Goal: Information Seeking & Learning: Learn about a topic

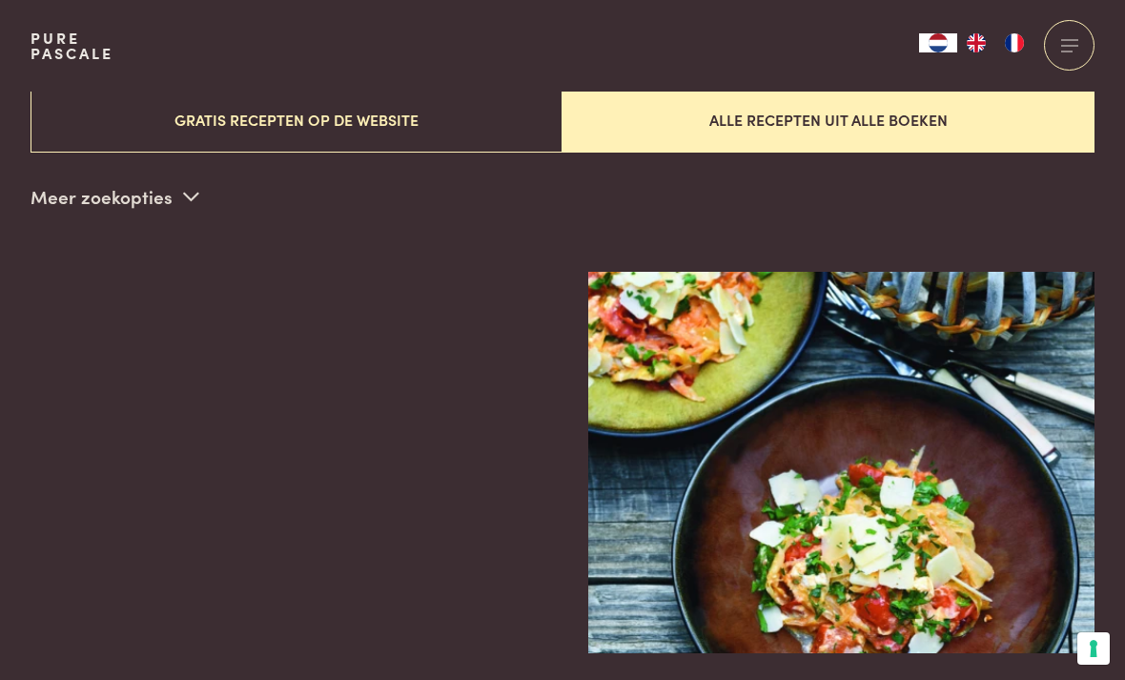
click at [121, 203] on p "Meer zoekopties" at bounding box center [115, 196] width 169 height 29
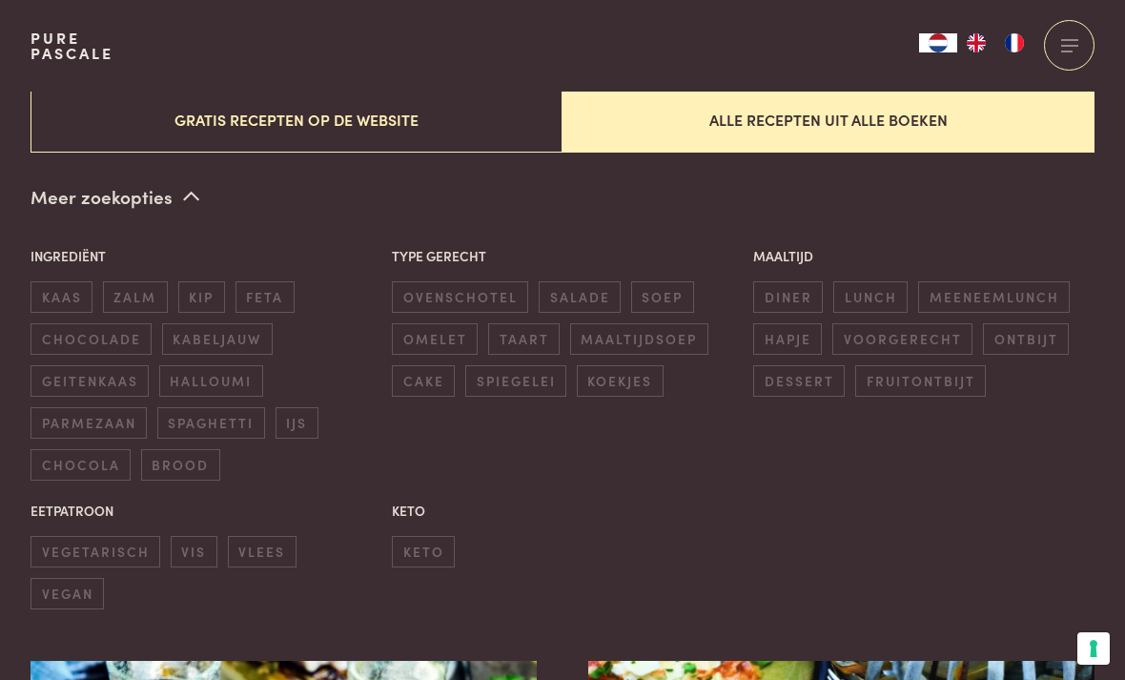
click at [214, 138] on button "Gratis recepten op de website" at bounding box center [297, 120] width 532 height 64
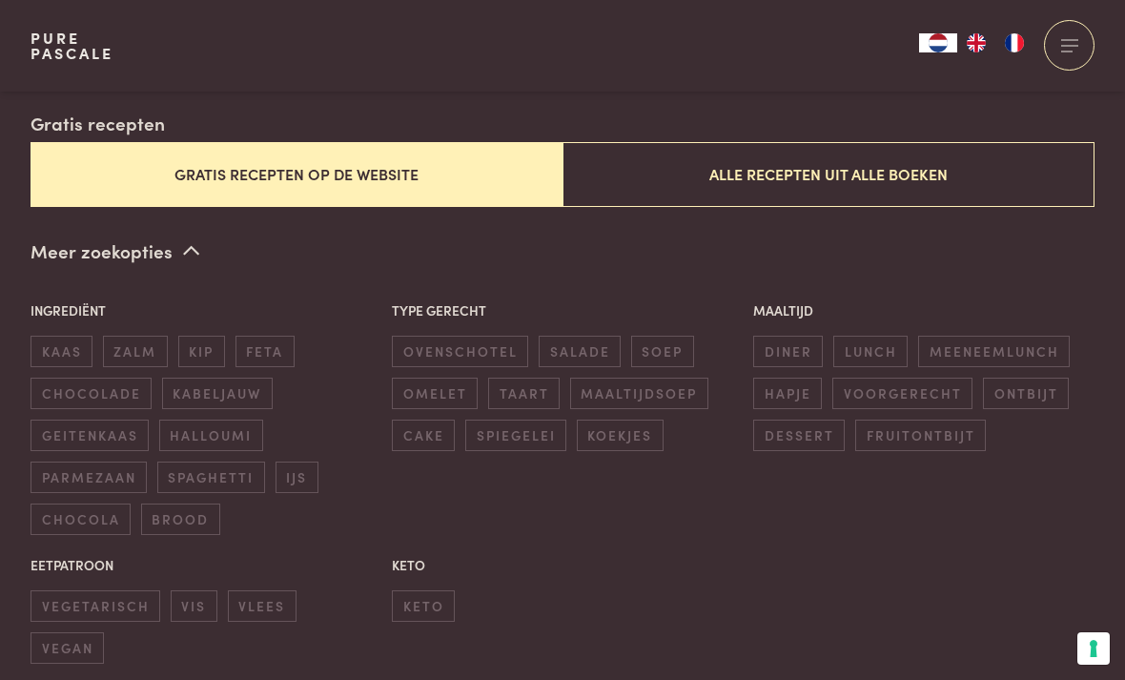
scroll to position [461, 0]
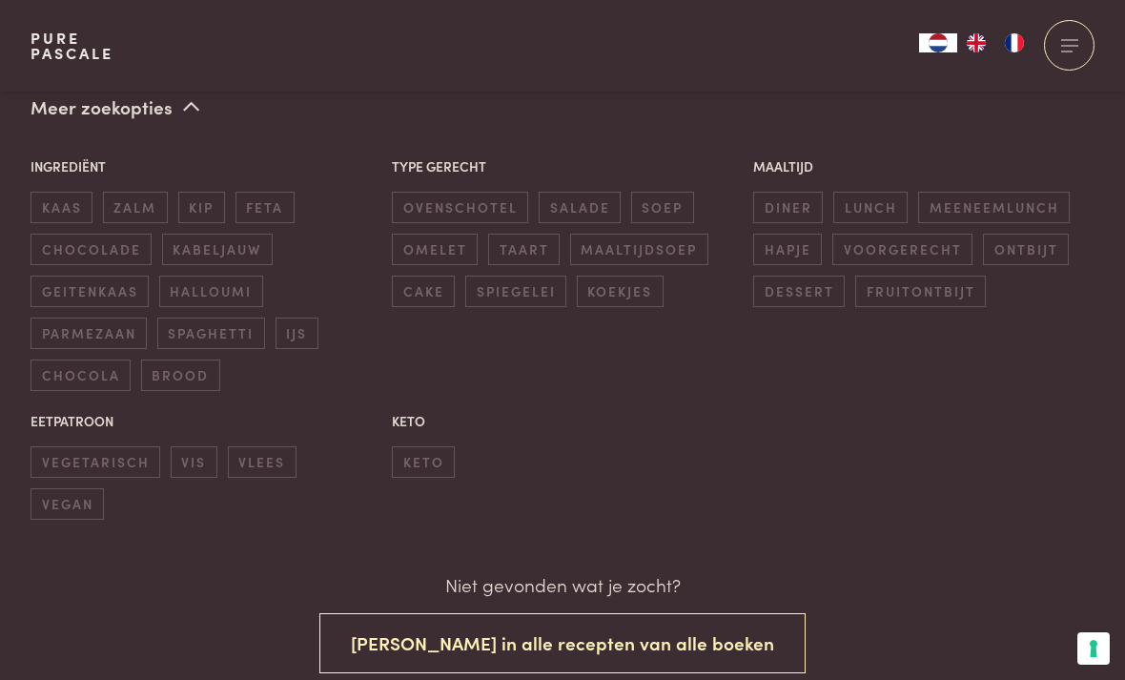
click at [417, 455] on span "keto" at bounding box center [423, 461] width 63 height 31
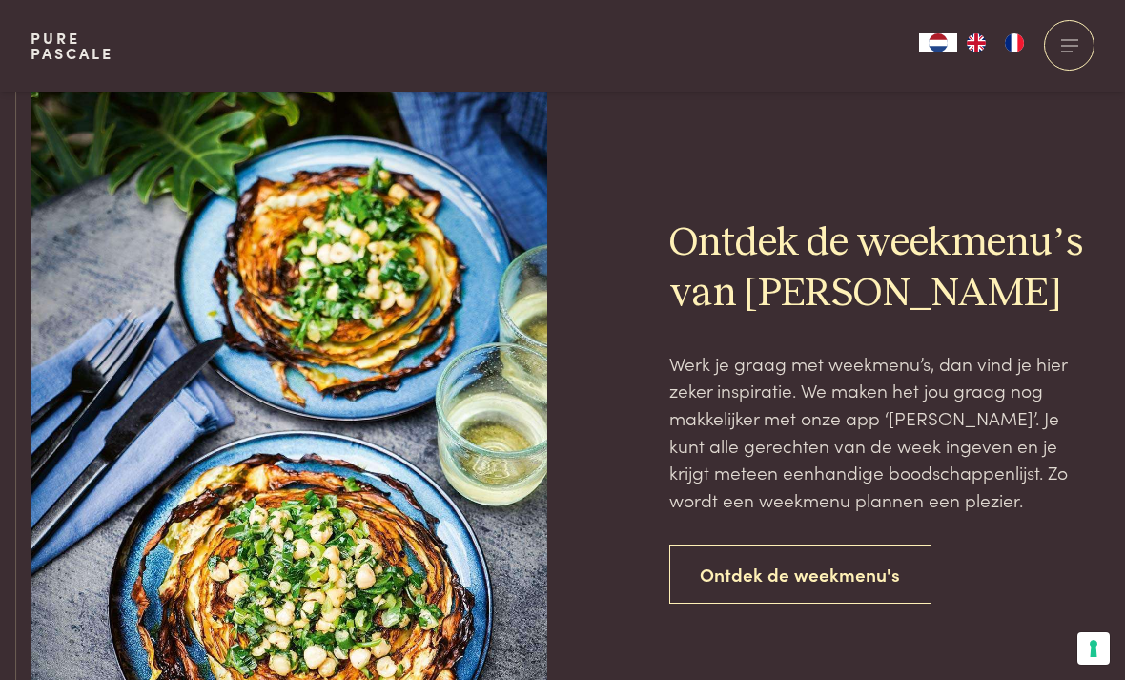
scroll to position [1805, 0]
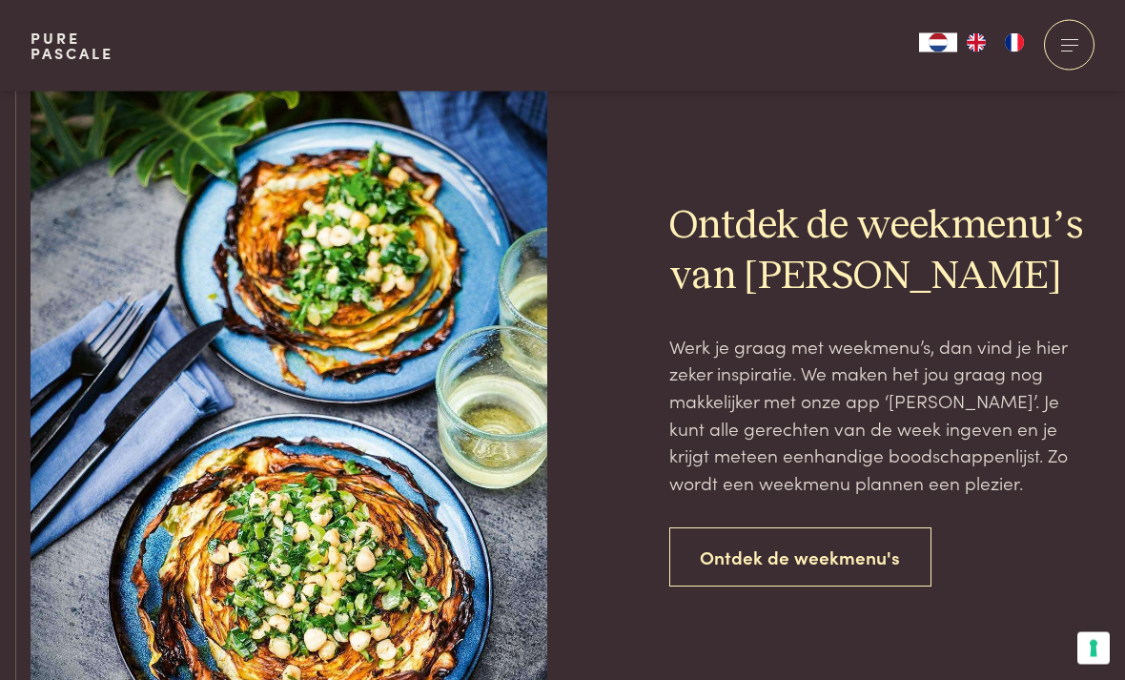
click at [730, 547] on link "Ontdek de weekmenu's" at bounding box center [800, 558] width 263 height 60
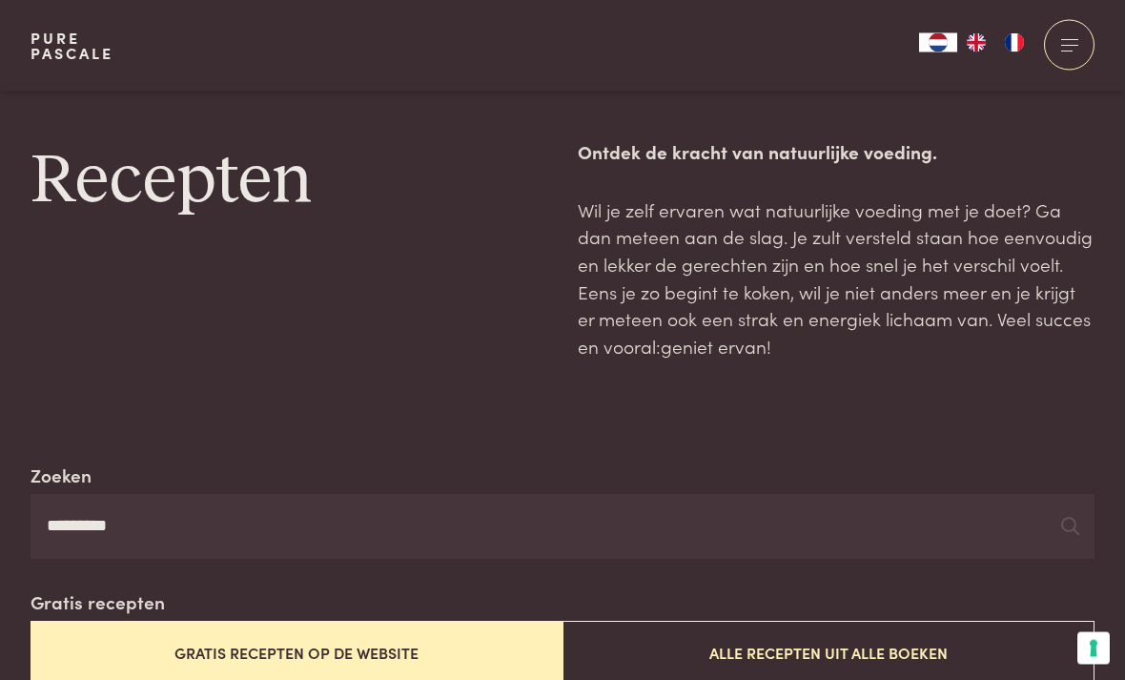
scroll to position [0, 0]
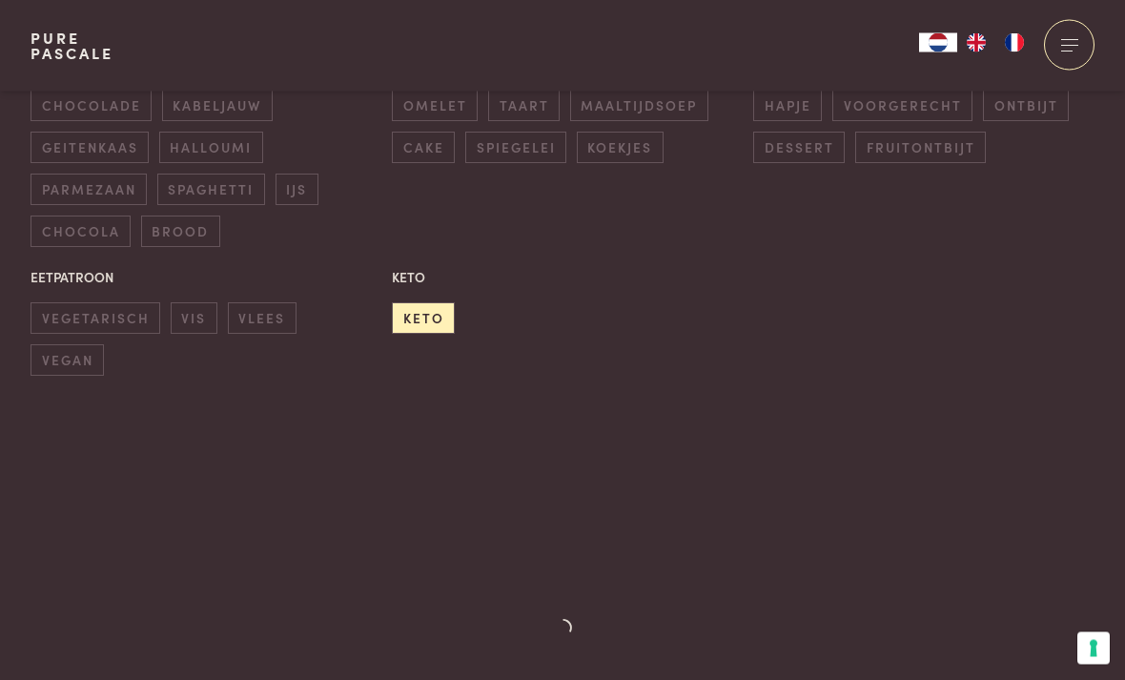
click at [422, 319] on span "keto" at bounding box center [423, 318] width 63 height 31
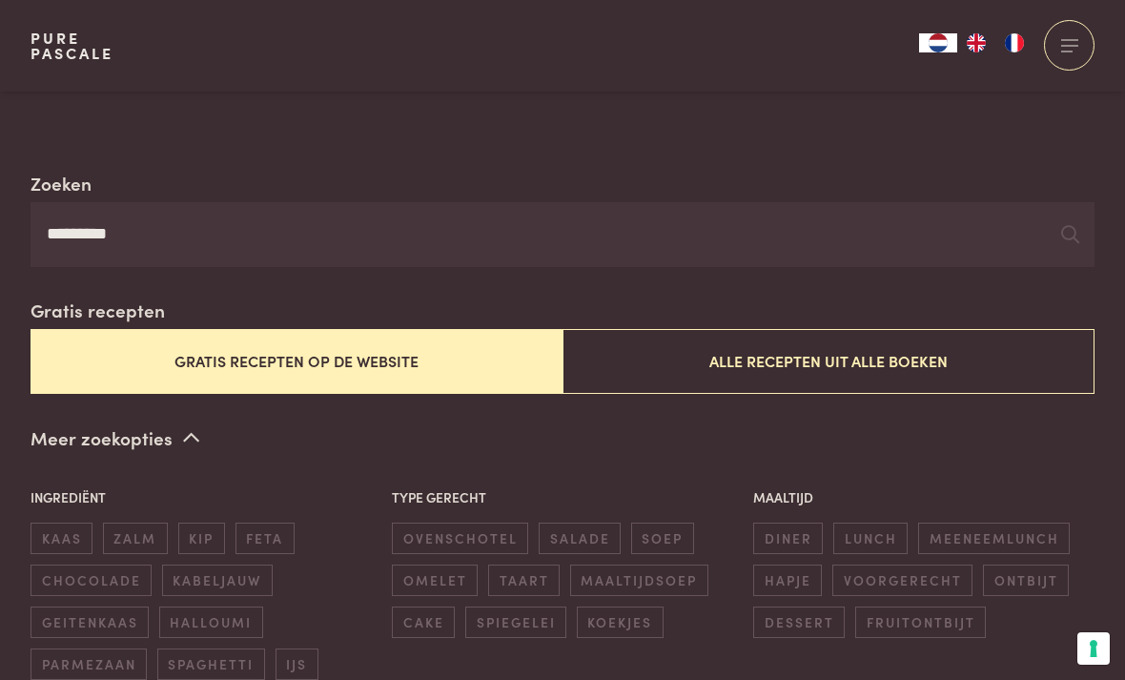
scroll to position [292, 0]
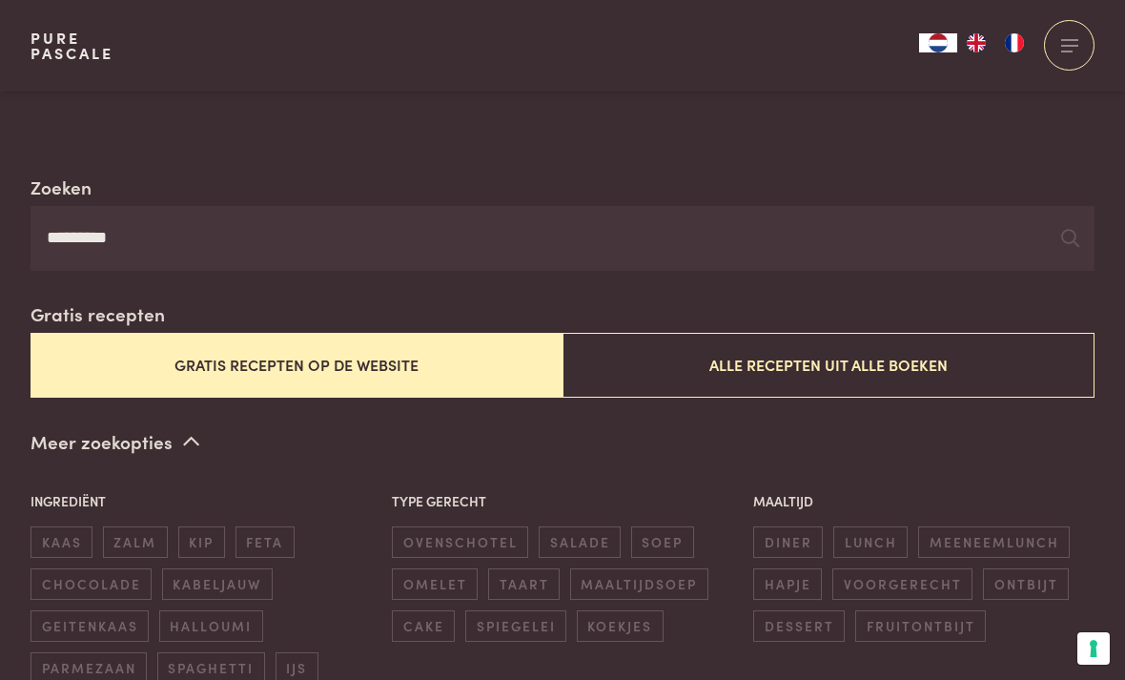
click at [175, 438] on p "Meer zoekopties" at bounding box center [115, 441] width 169 height 29
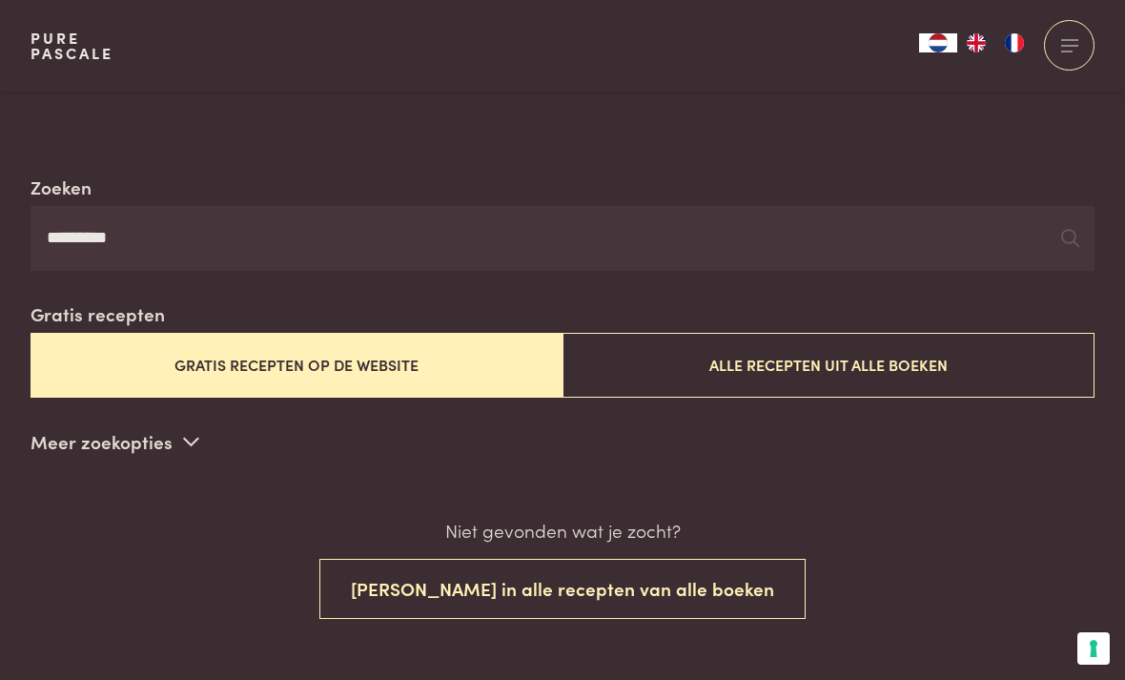
click at [150, 245] on input "*********" at bounding box center [563, 238] width 1064 height 65
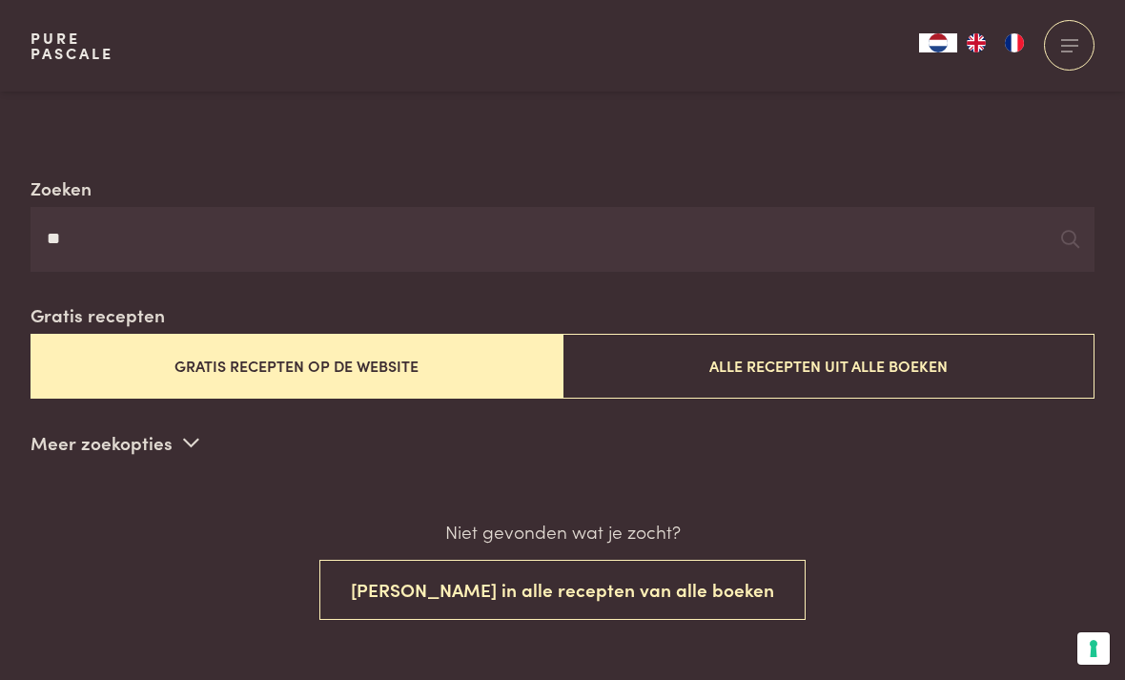
type input "*"
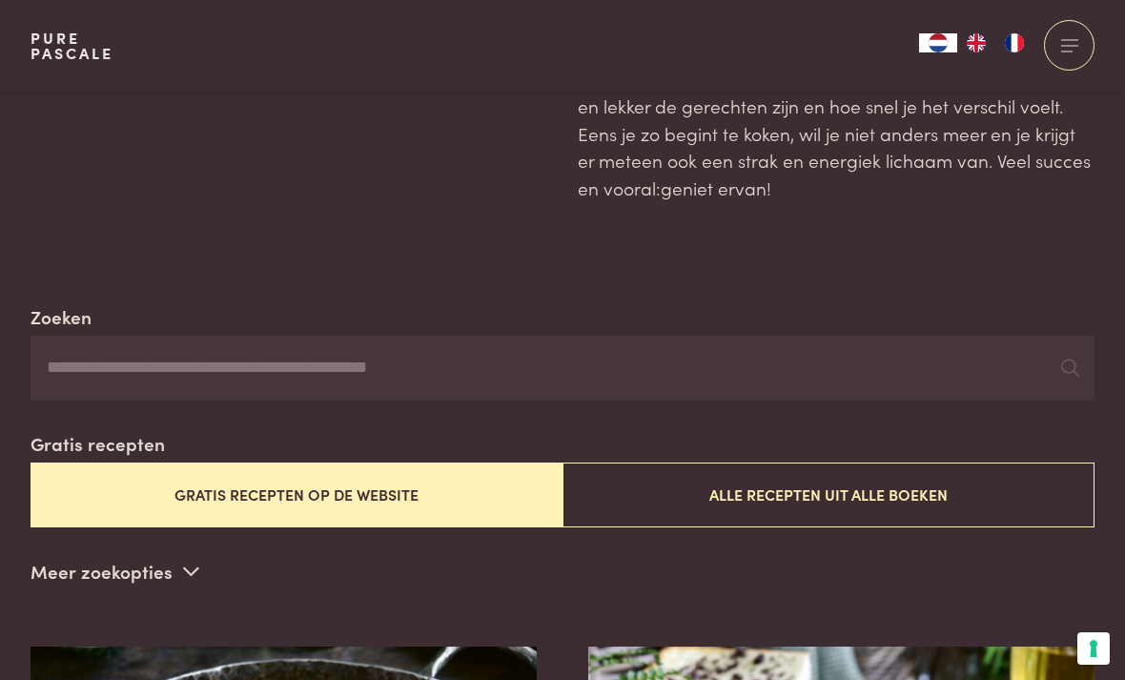
scroll to position [110, 0]
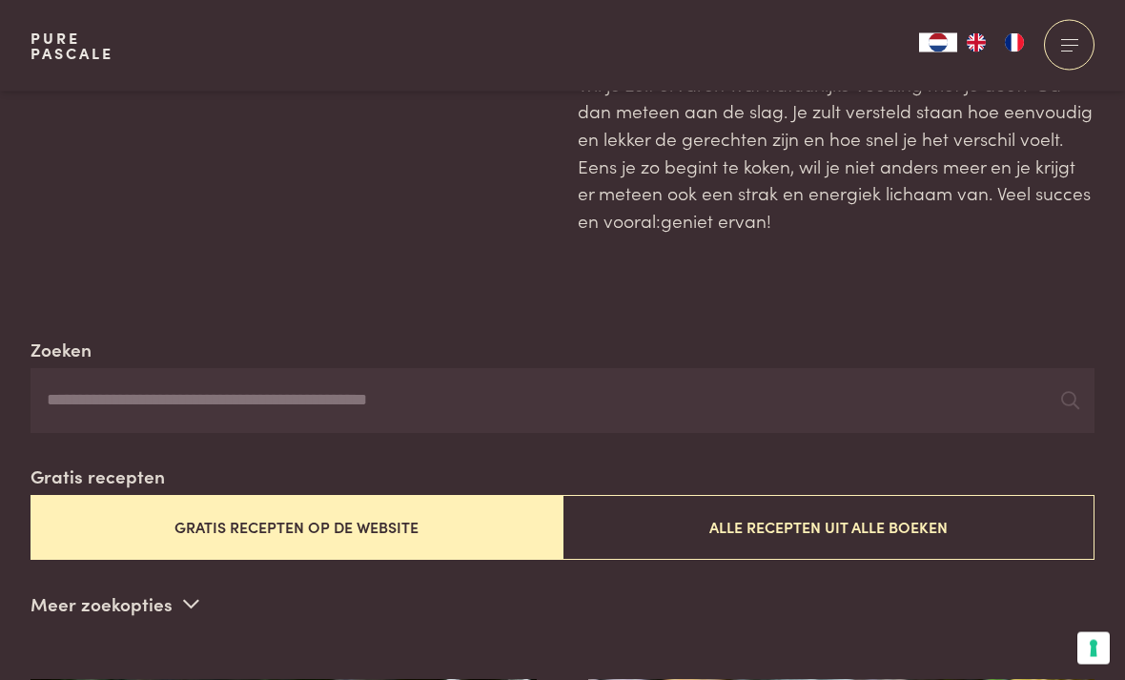
click at [126, 522] on button "Gratis recepten op de website" at bounding box center [297, 528] width 532 height 64
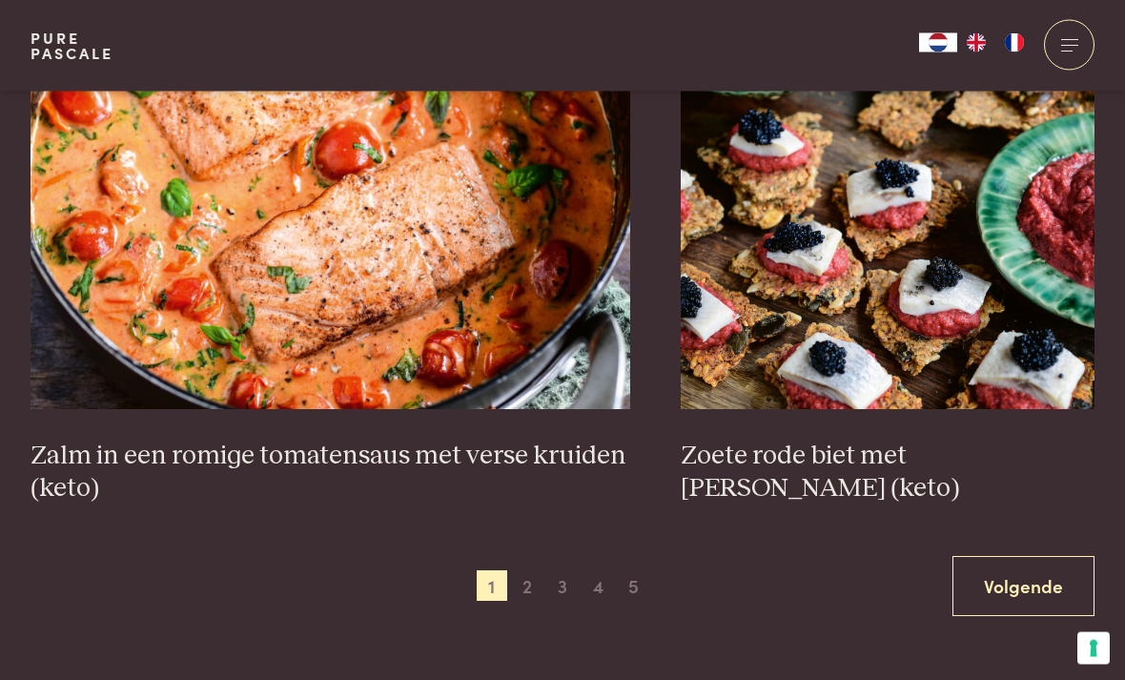
scroll to position [3323, 0]
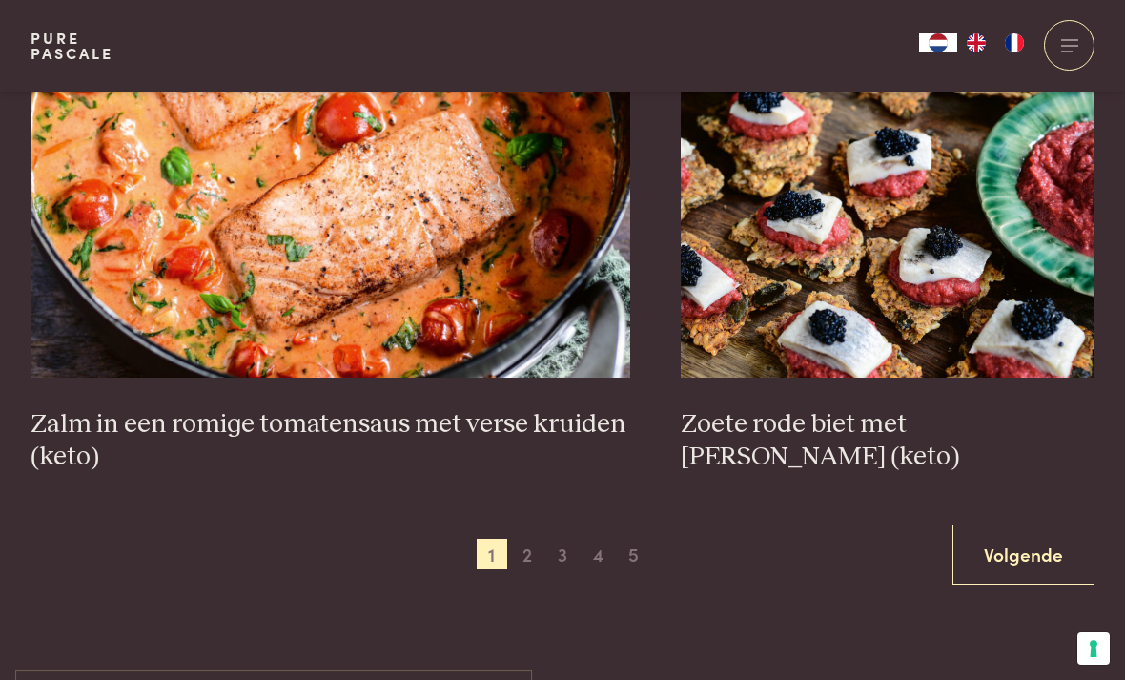
click at [1021, 550] on link "Volgende" at bounding box center [1024, 555] width 142 height 60
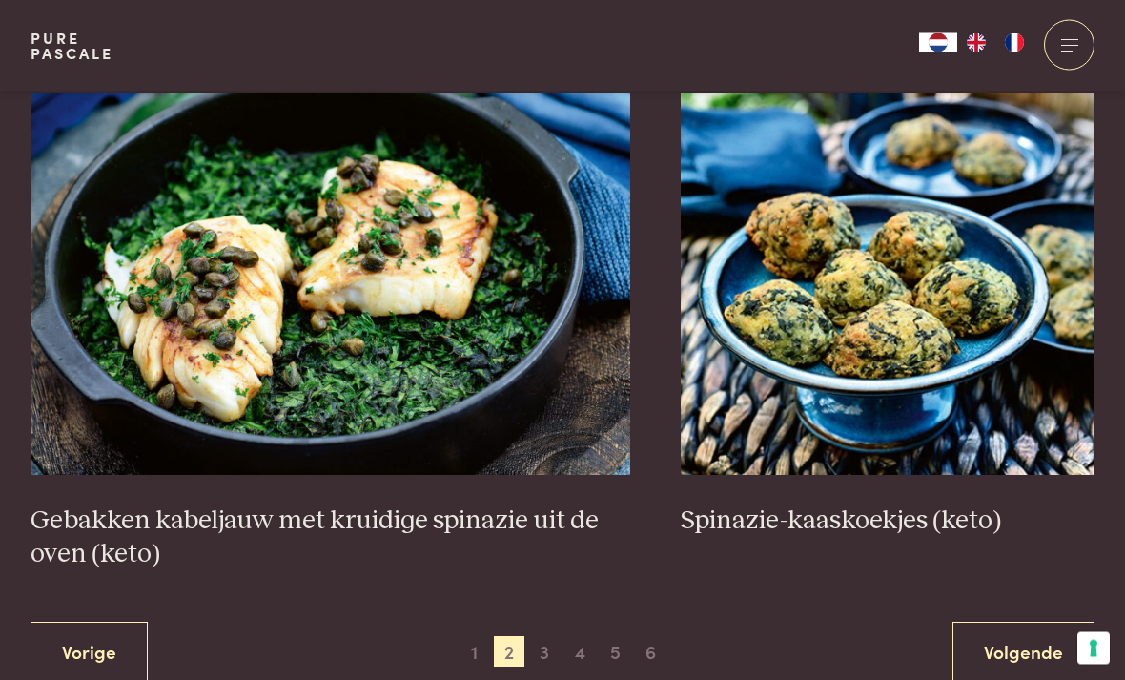
scroll to position [3259, 0]
click at [542, 647] on span "3" at bounding box center [544, 651] width 31 height 31
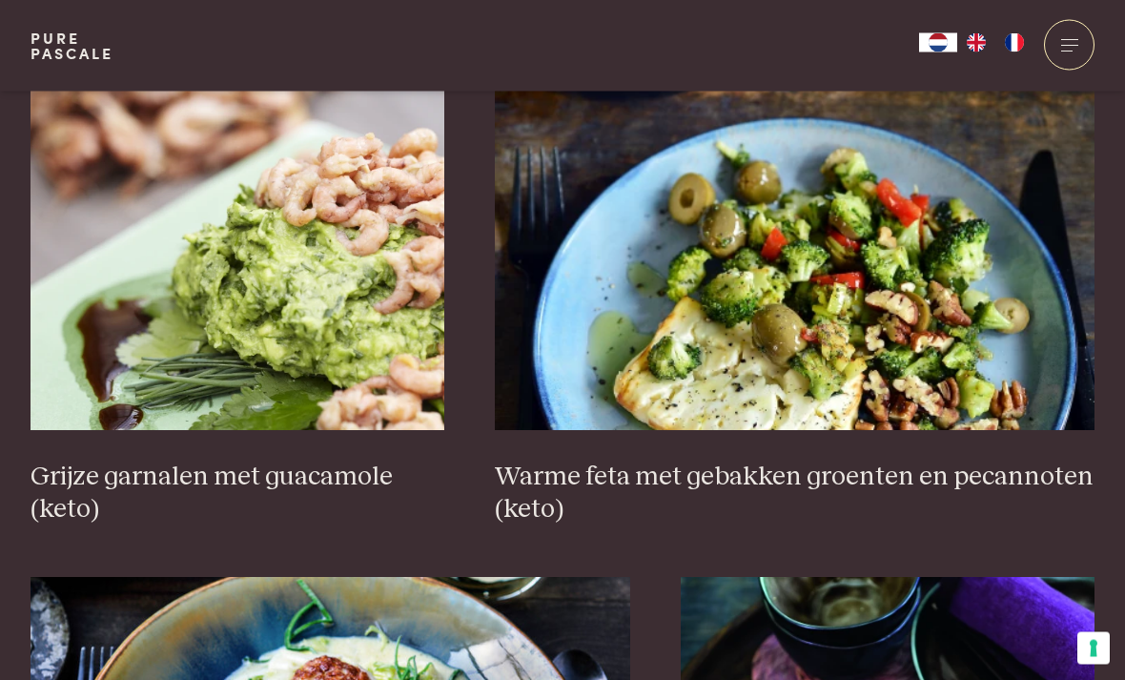
scroll to position [2909, 0]
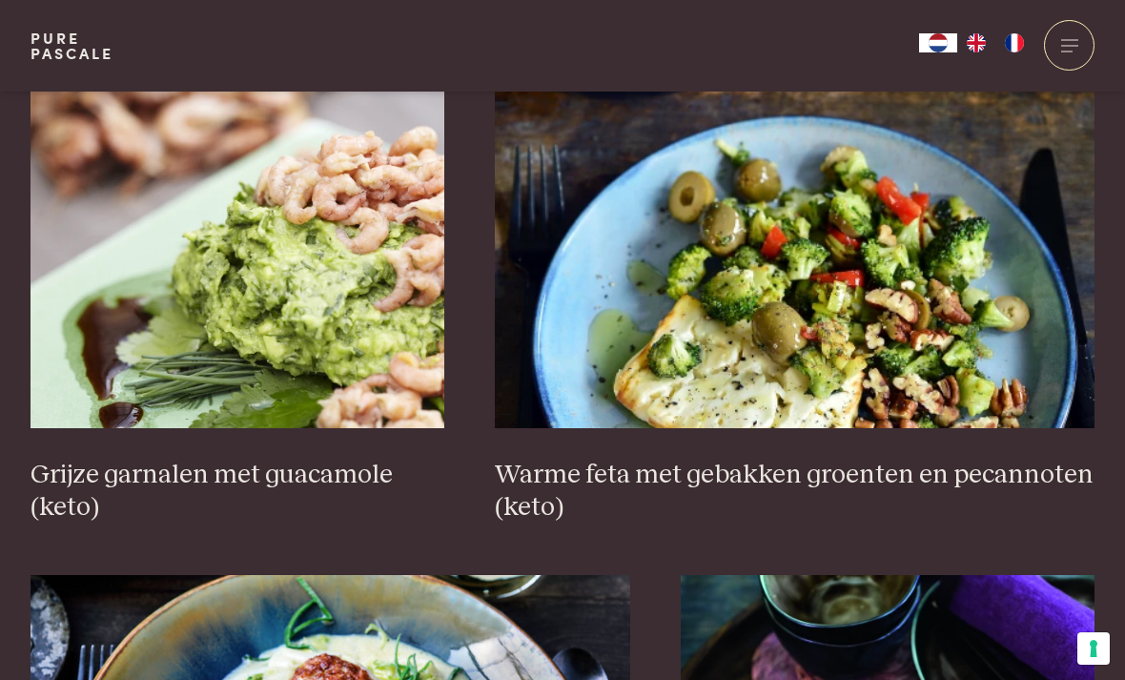
click at [199, 463] on h3 "Grijze garnalen met guacamole (keto)" at bounding box center [238, 492] width 414 height 66
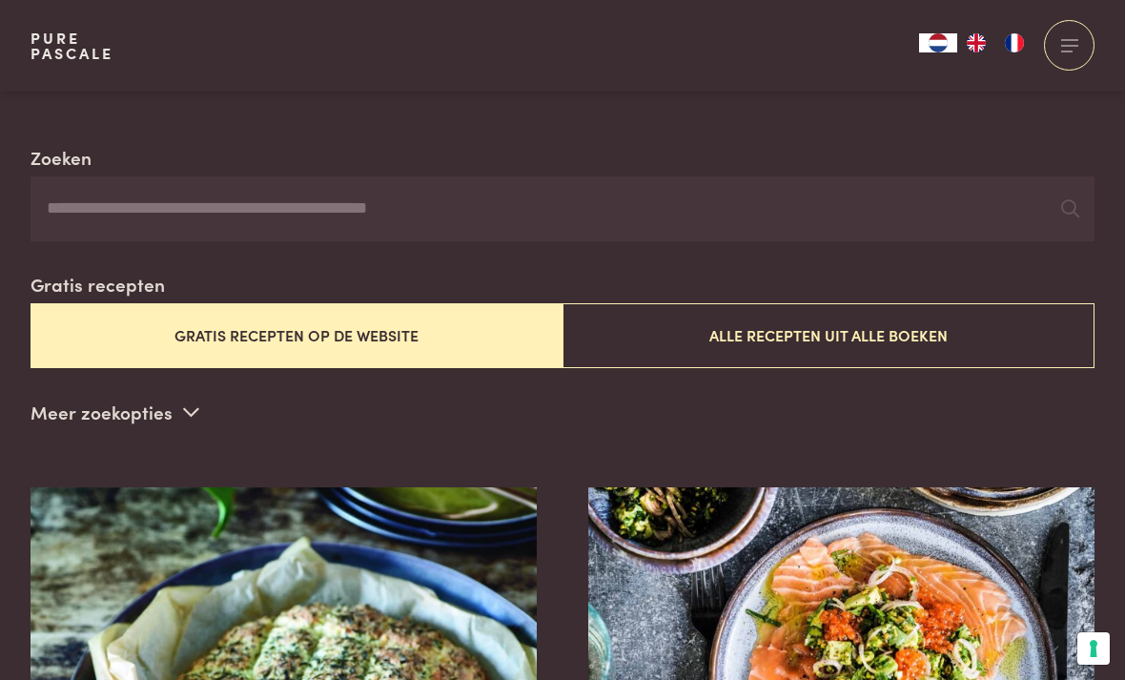
scroll to position [320, 0]
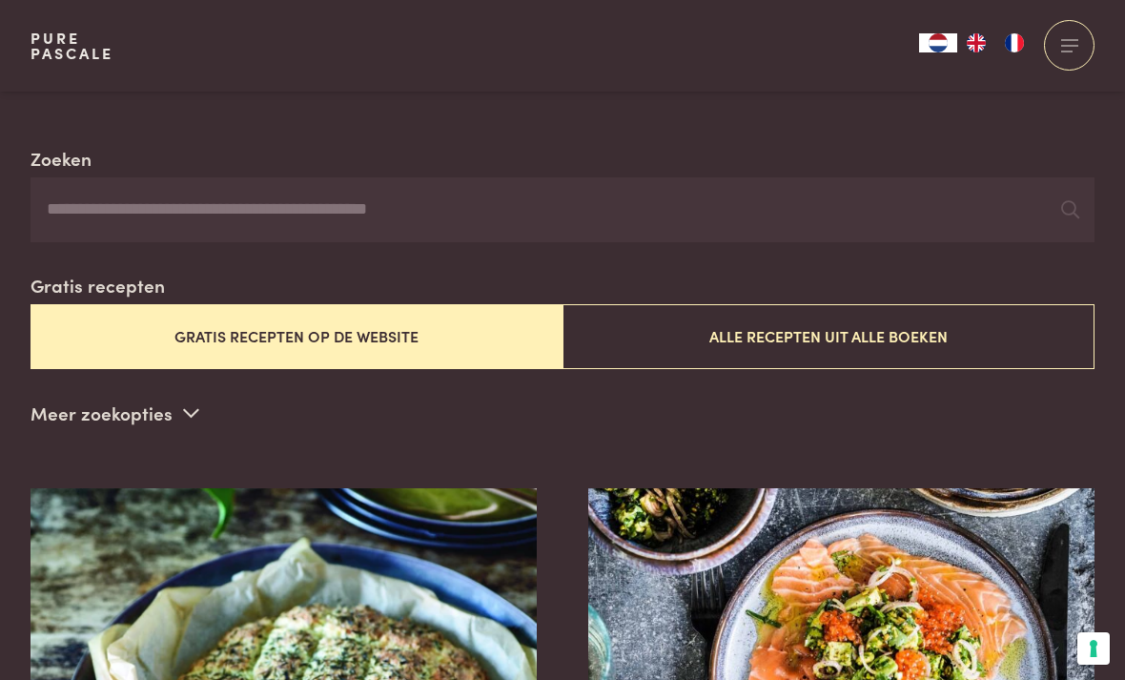
click at [170, 414] on p "Meer zoekopties" at bounding box center [115, 413] width 169 height 29
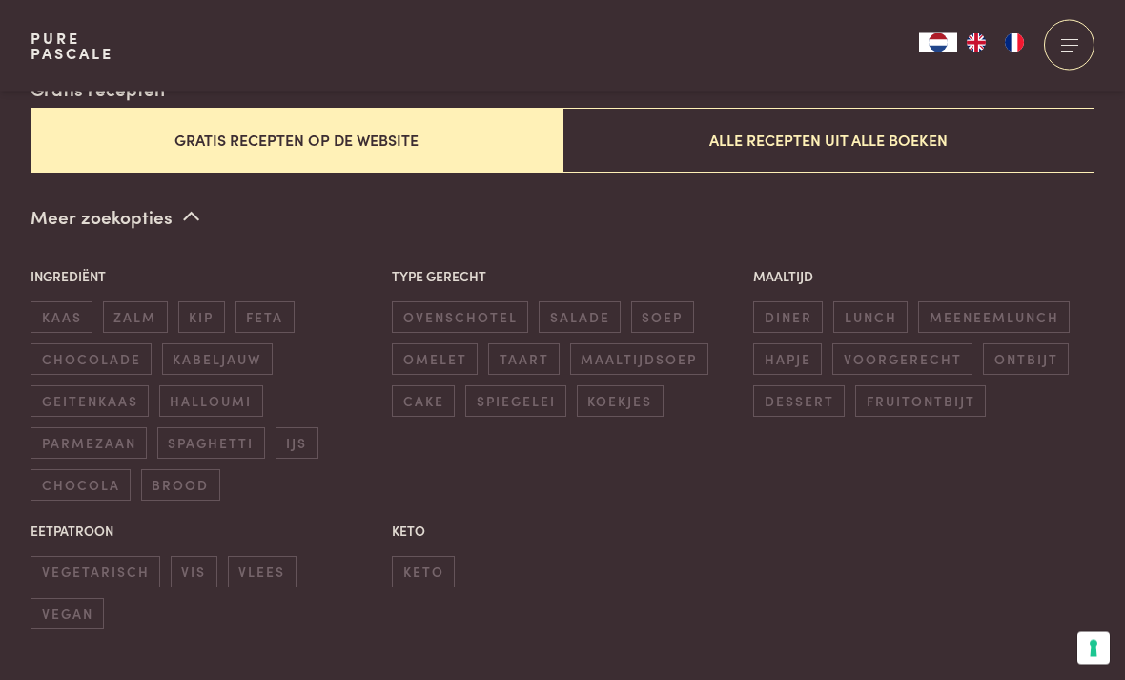
scroll to position [525, 0]
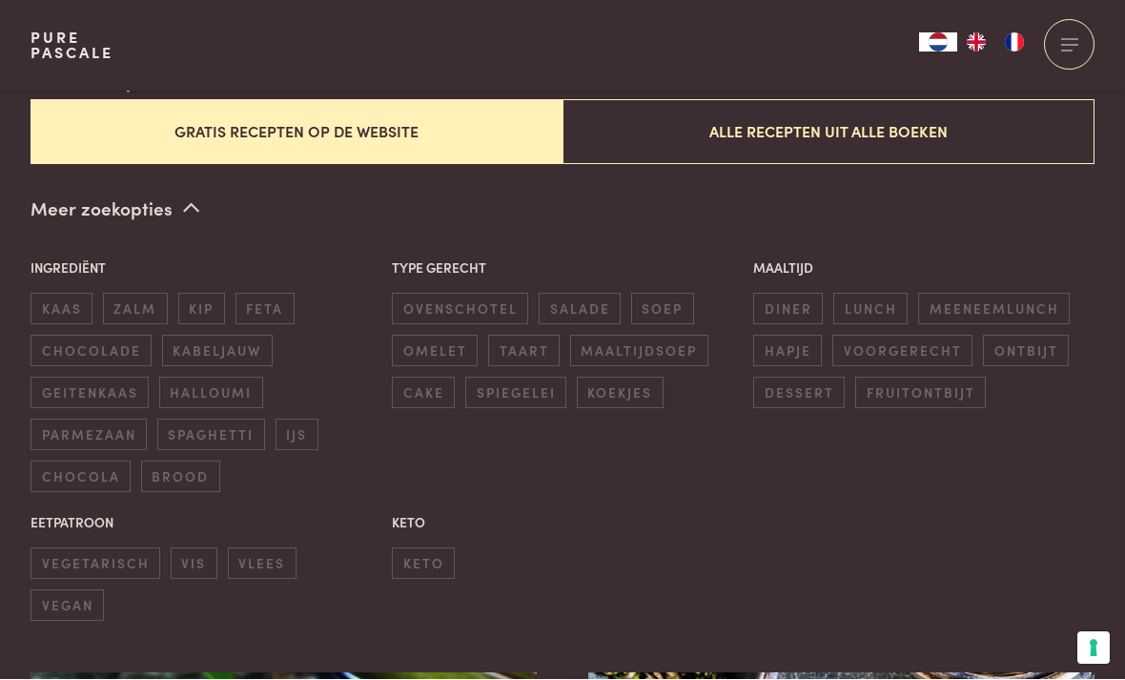
click at [411, 551] on span "keto" at bounding box center [423, 563] width 63 height 31
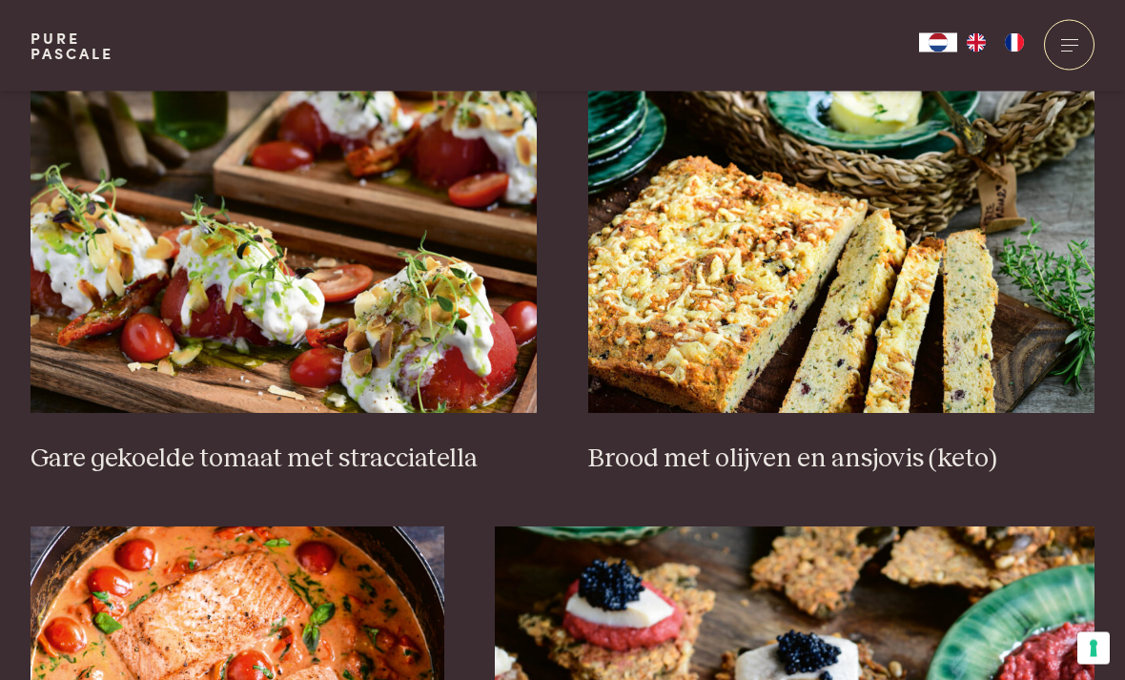
scroll to position [1167, 0]
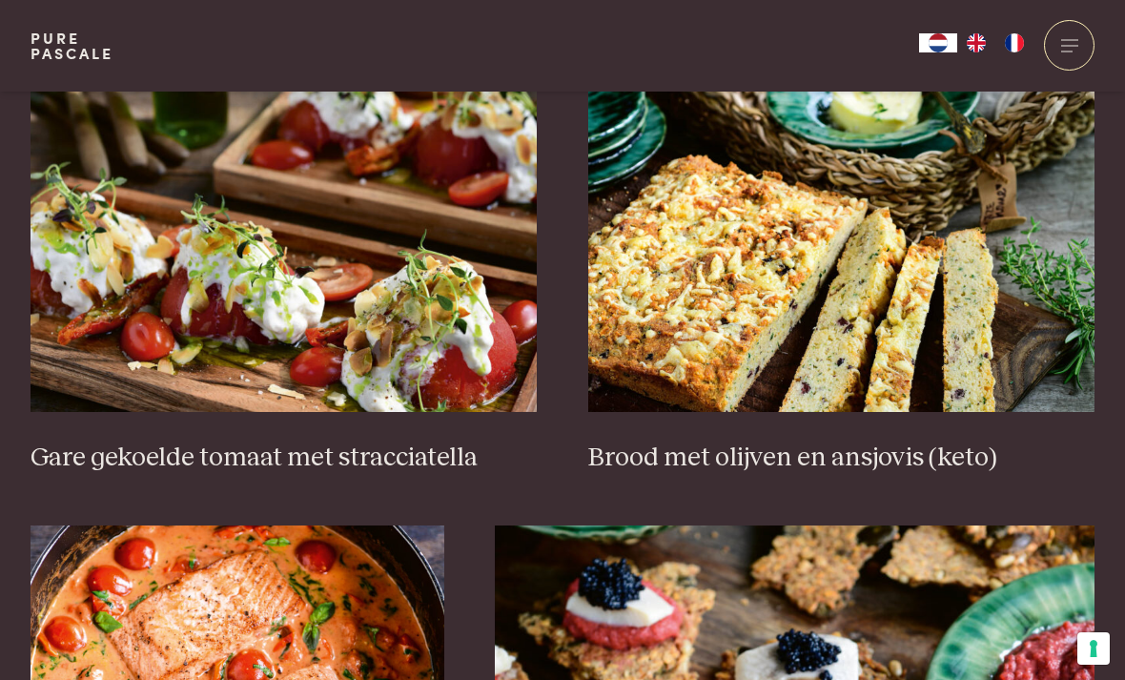
click at [690, 300] on img at bounding box center [841, 221] width 507 height 381
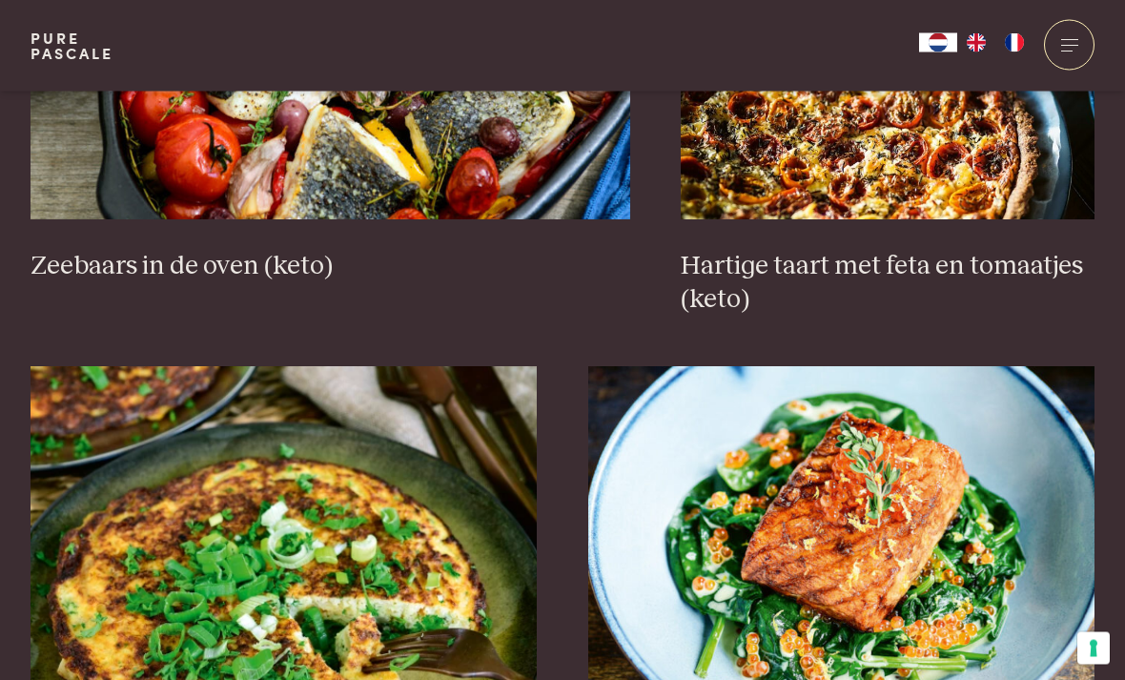
scroll to position [2383, 0]
click at [911, 255] on h3 "Hartige taart met feta en tomaatjes (keto)" at bounding box center [888, 283] width 414 height 66
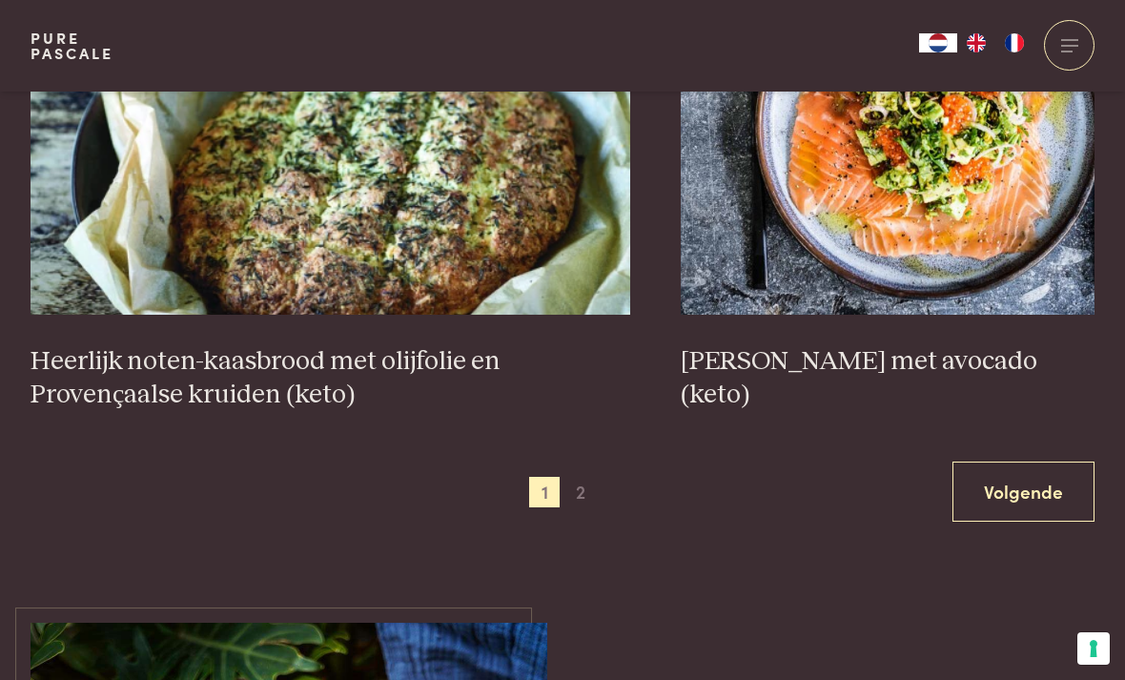
scroll to position [3959, 0]
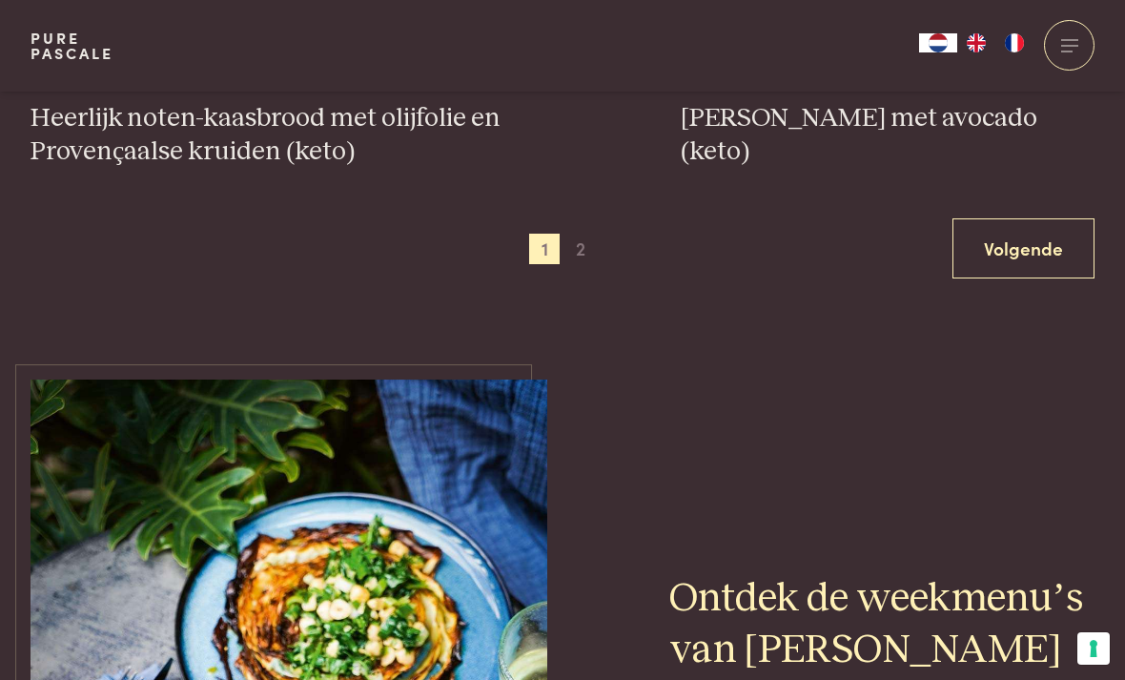
click at [587, 234] on span "2" at bounding box center [581, 249] width 31 height 31
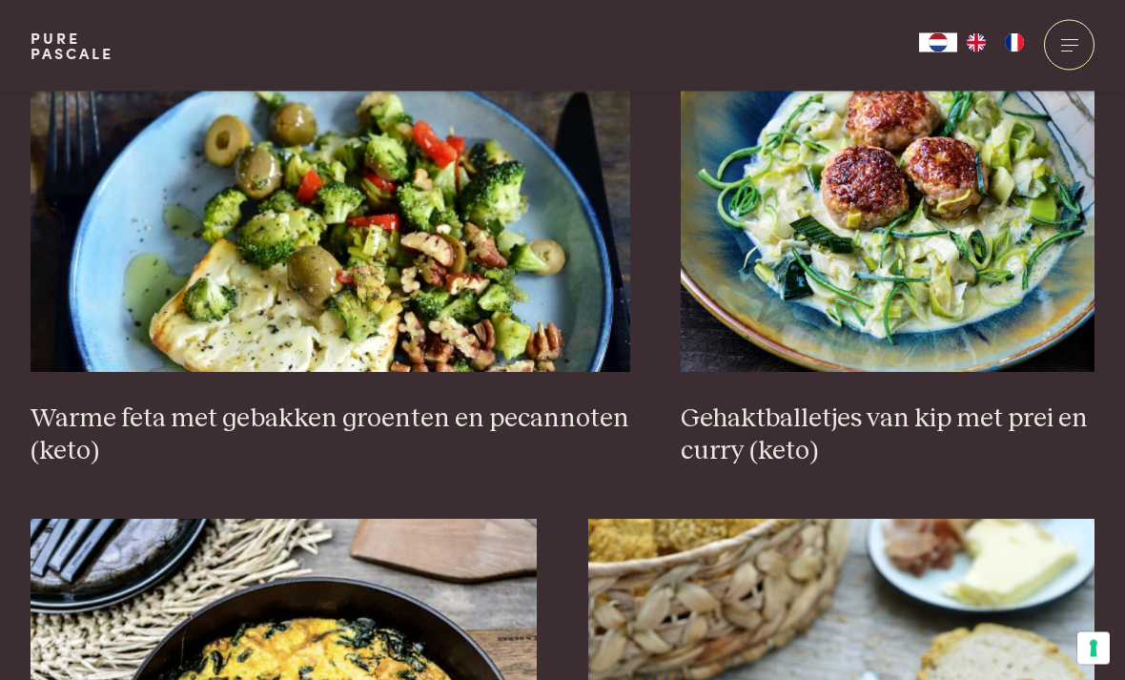
scroll to position [2264, 0]
click at [132, 413] on h3 "Warme feta met gebakken groenten en pecannoten (keto)" at bounding box center [331, 435] width 600 height 66
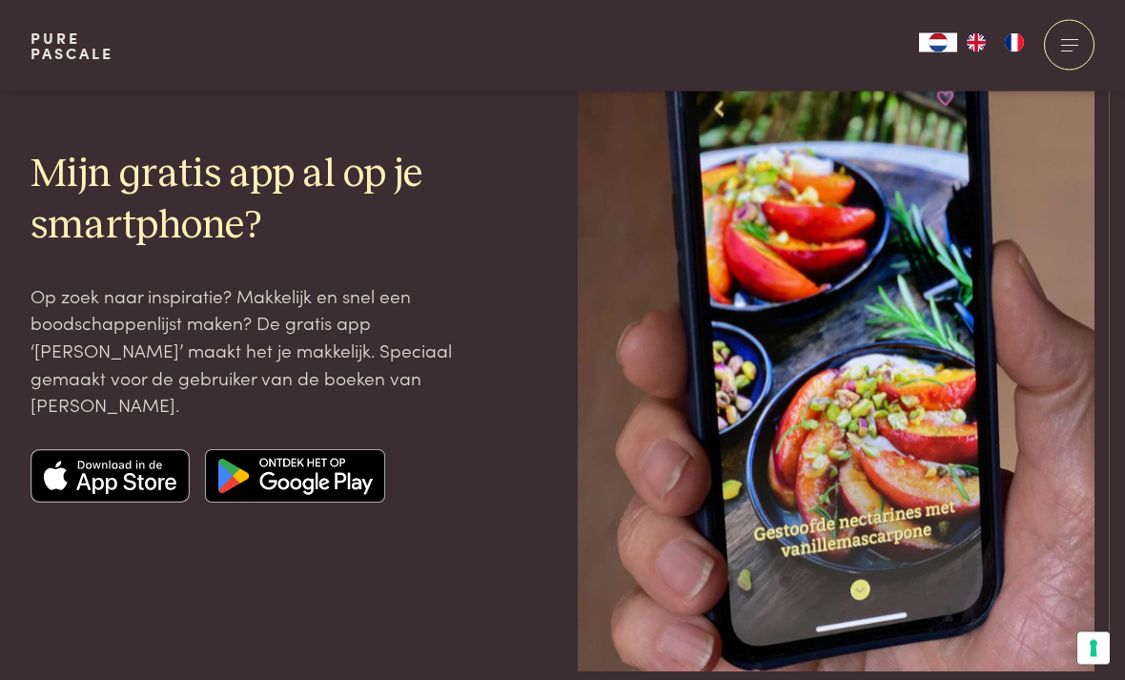
scroll to position [5395, 0]
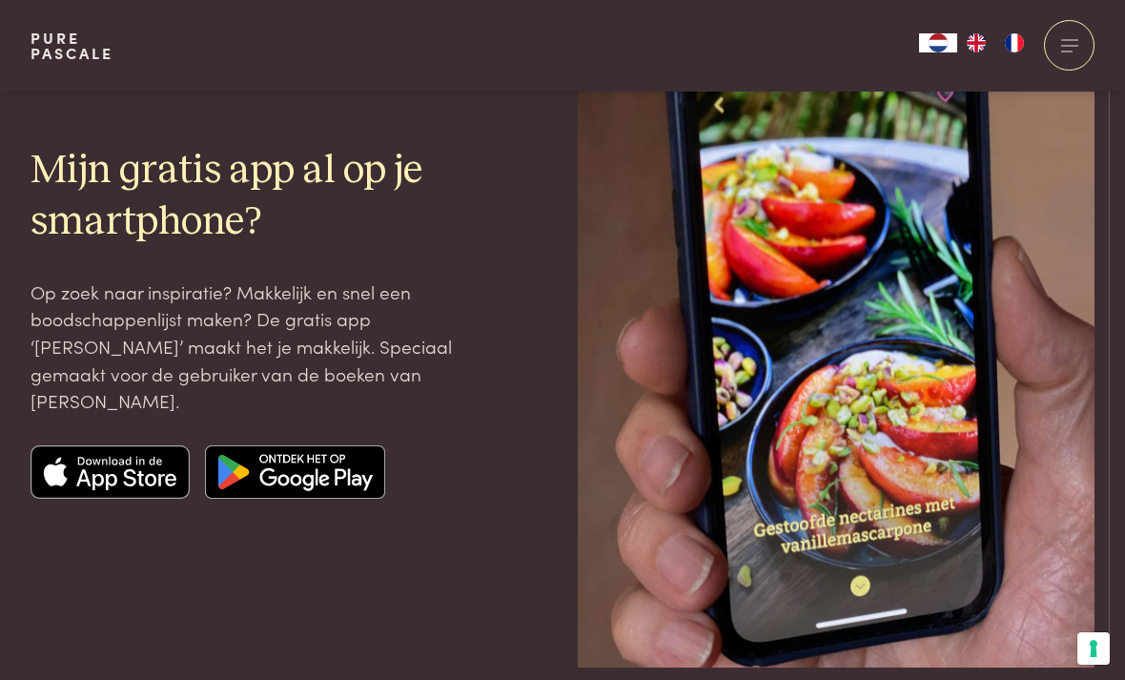
click at [109, 452] on img at bounding box center [111, 471] width 160 height 53
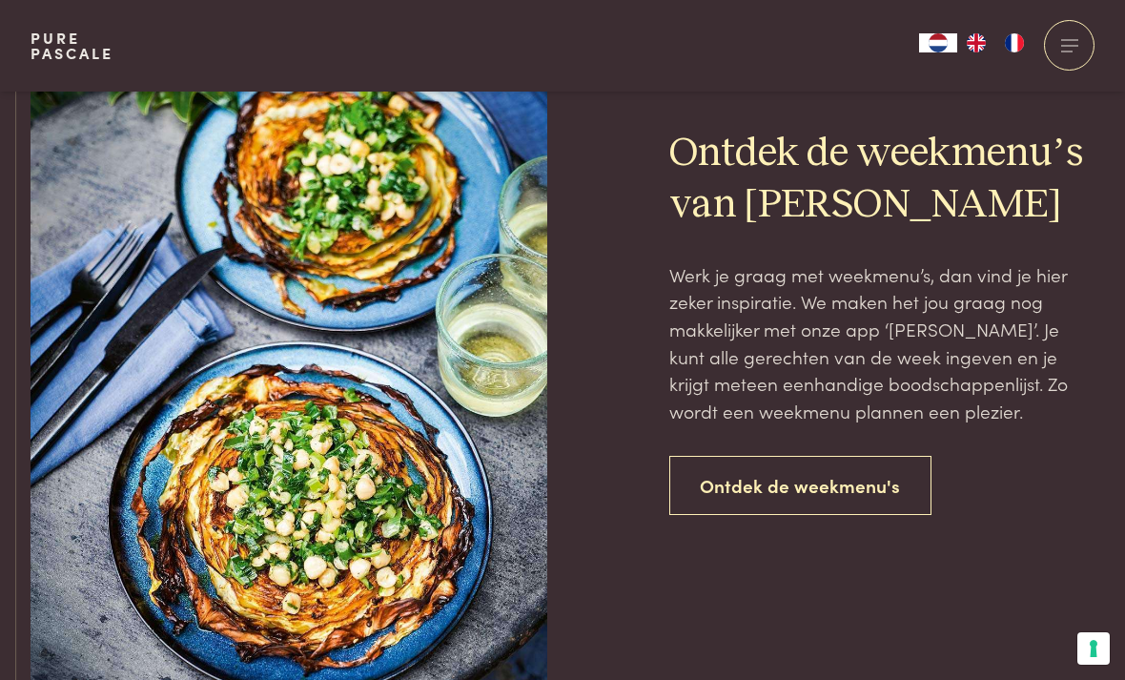
scroll to position [4555, 0]
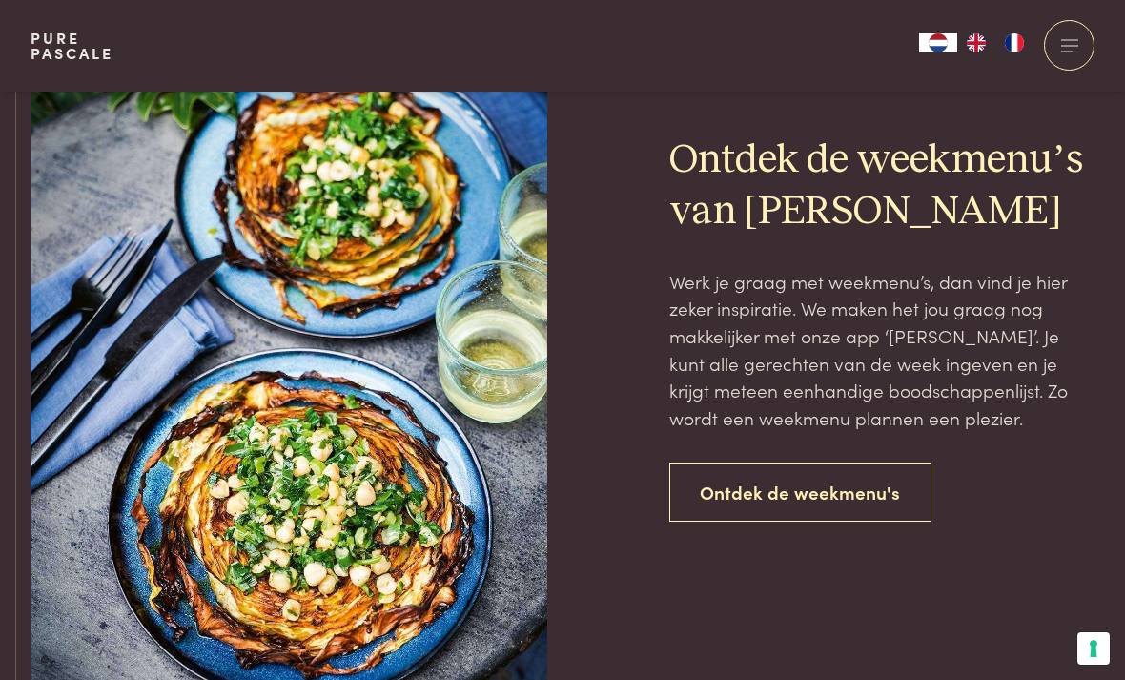
click at [837, 471] on link "Ontdek de weekmenu's" at bounding box center [800, 493] width 263 height 60
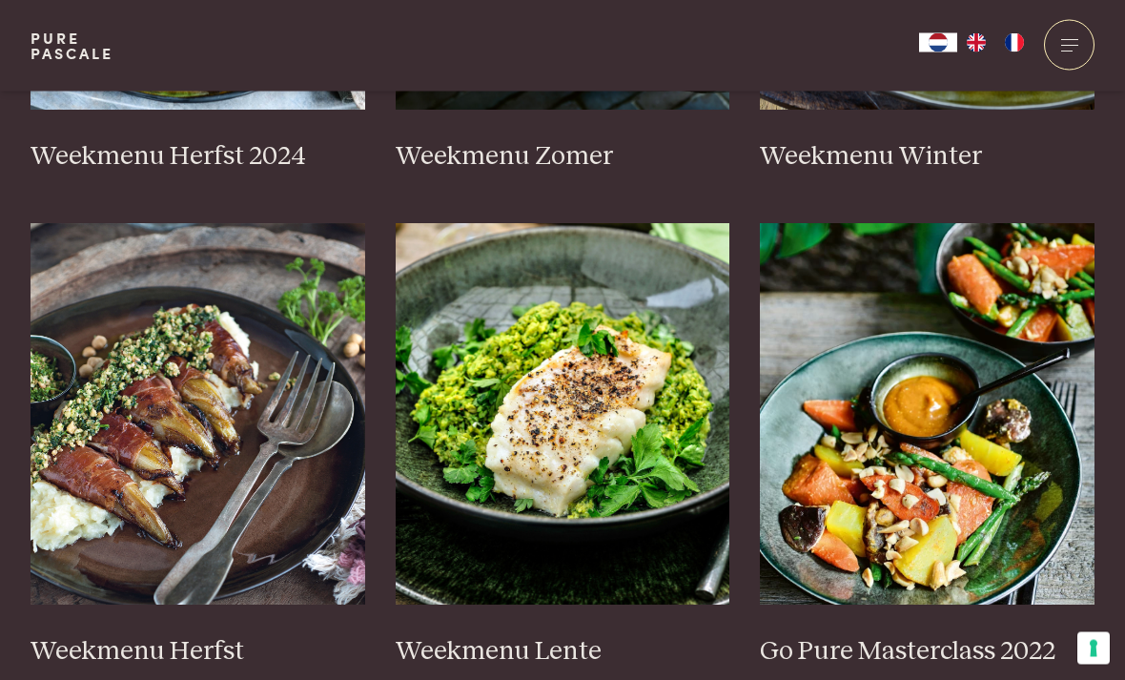
scroll to position [858, 0]
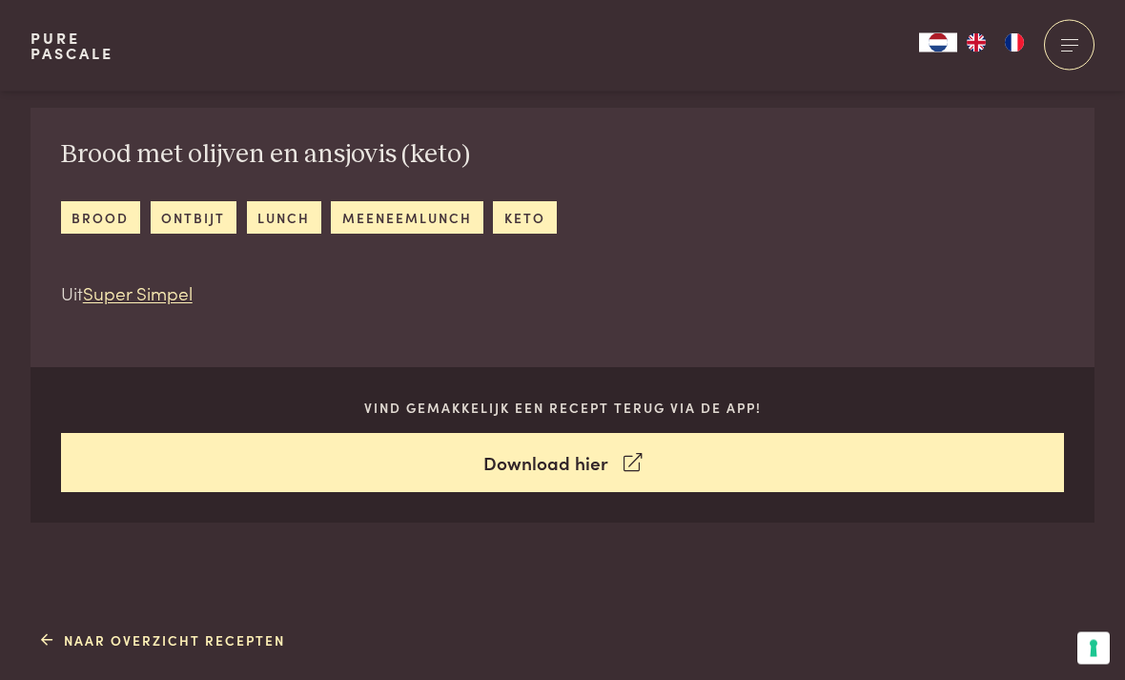
scroll to position [686, 0]
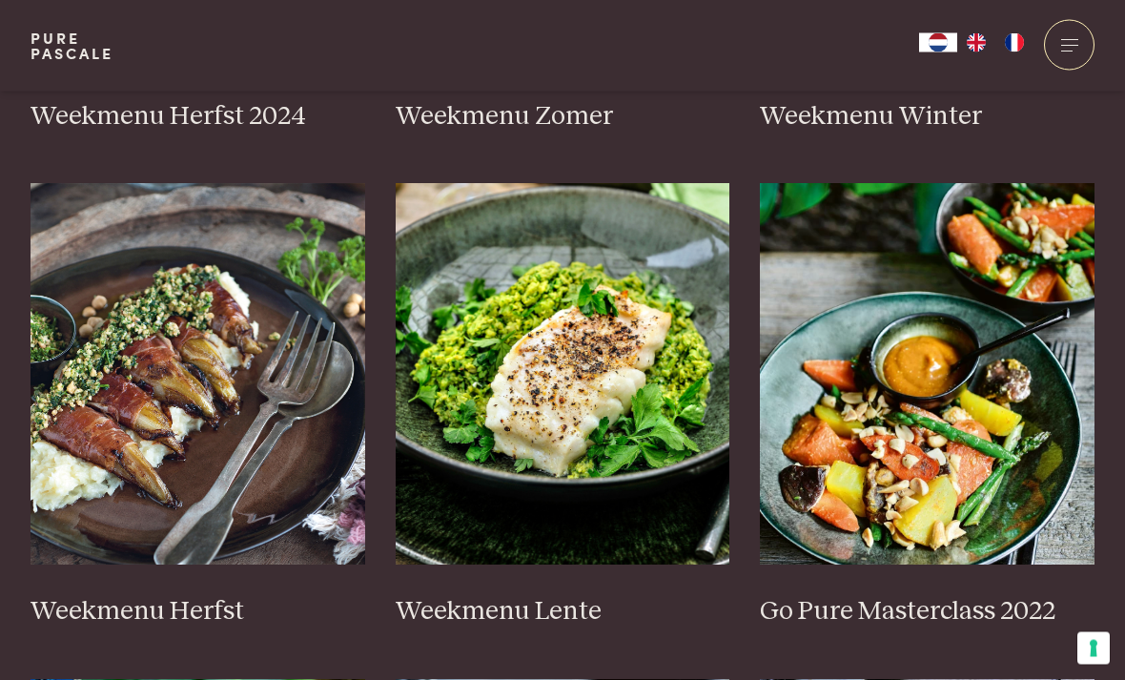
scroll to position [921, 0]
click at [104, 358] on img at bounding box center [198, 373] width 335 height 381
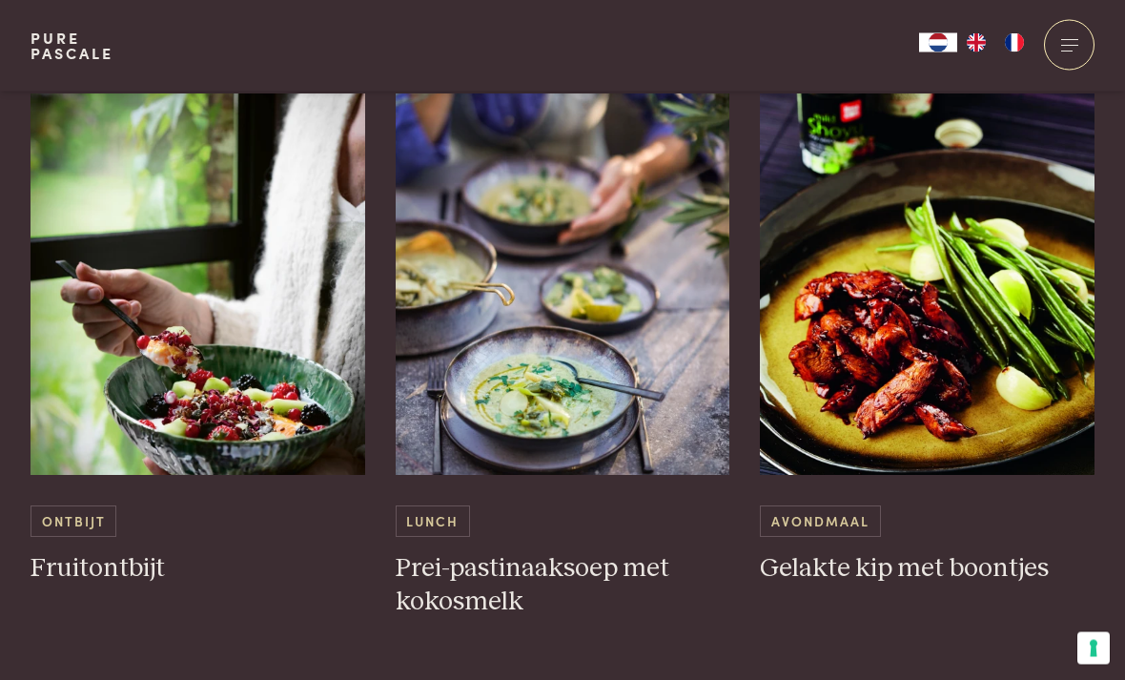
scroll to position [926, 0]
click at [954, 570] on h3 "Gelakte kip met boontjes" at bounding box center [927, 568] width 335 height 33
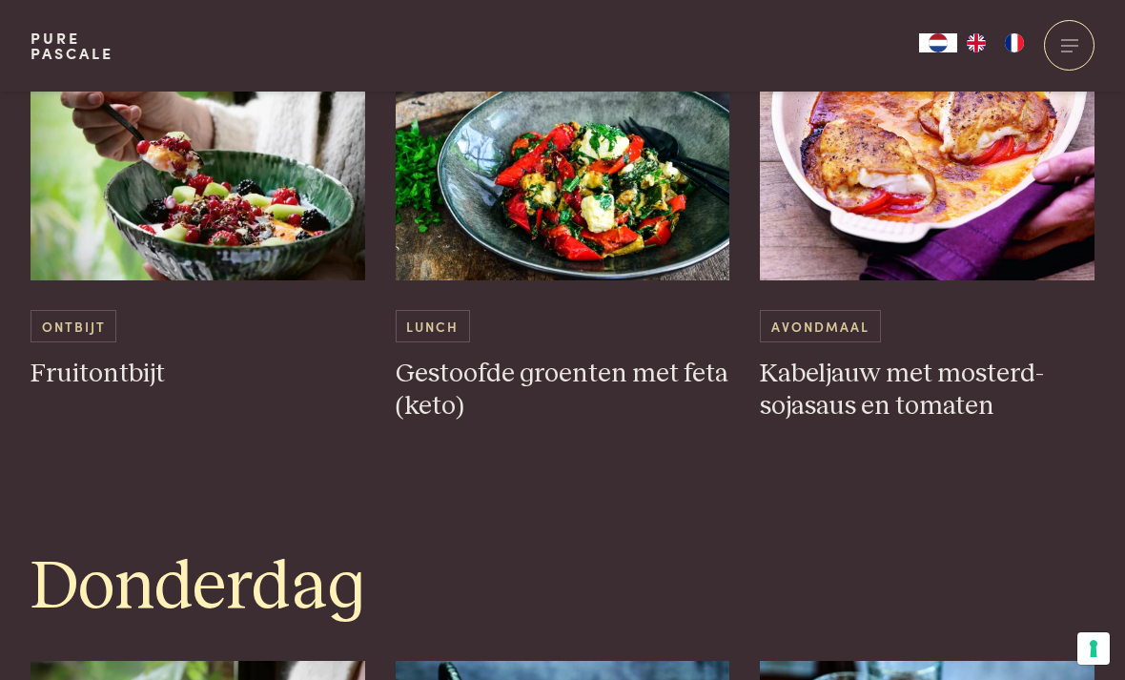
scroll to position [2677, 0]
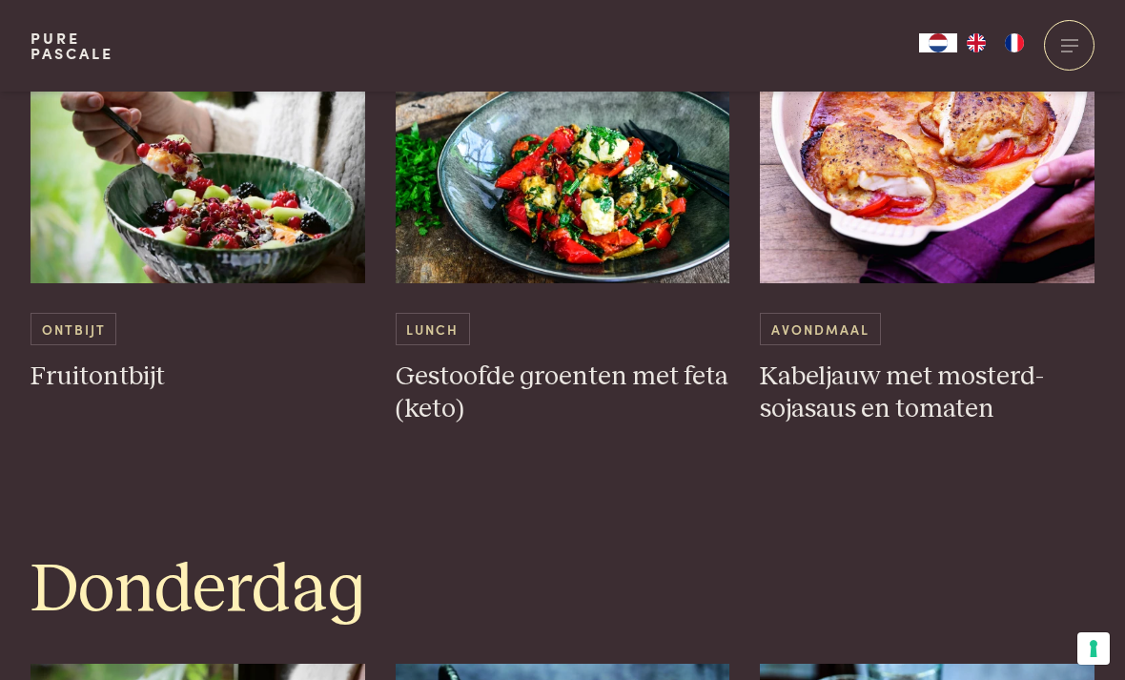
click at [523, 368] on h3 "Gestoofde groenten met feta (keto)" at bounding box center [563, 393] width 335 height 66
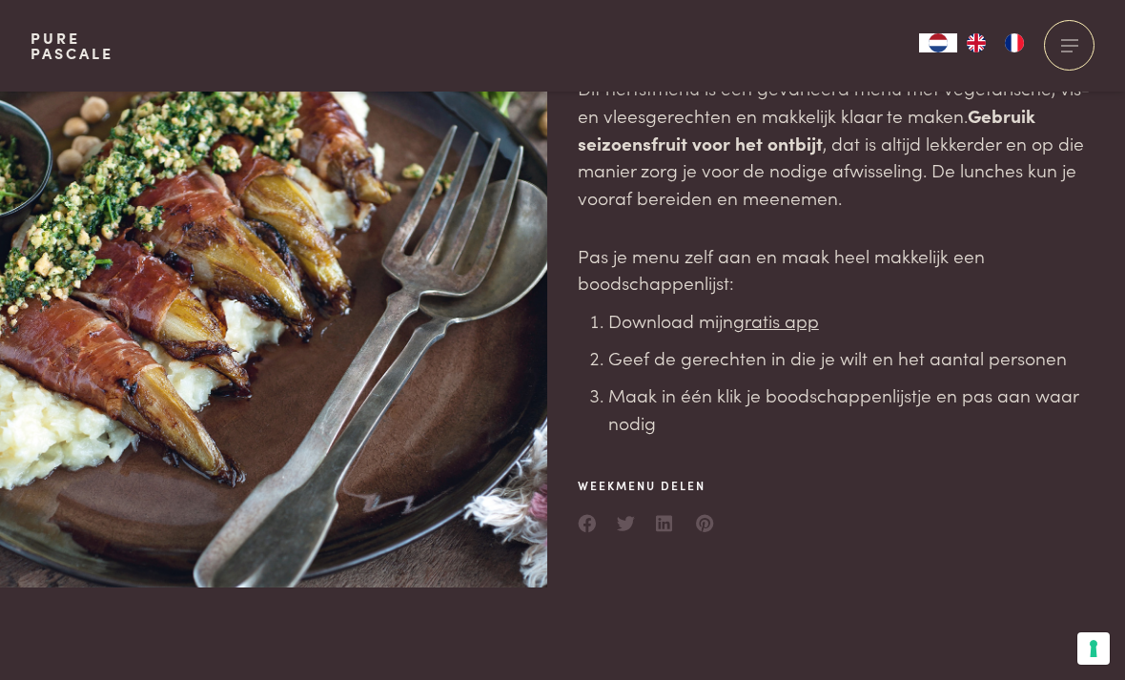
scroll to position [0, 0]
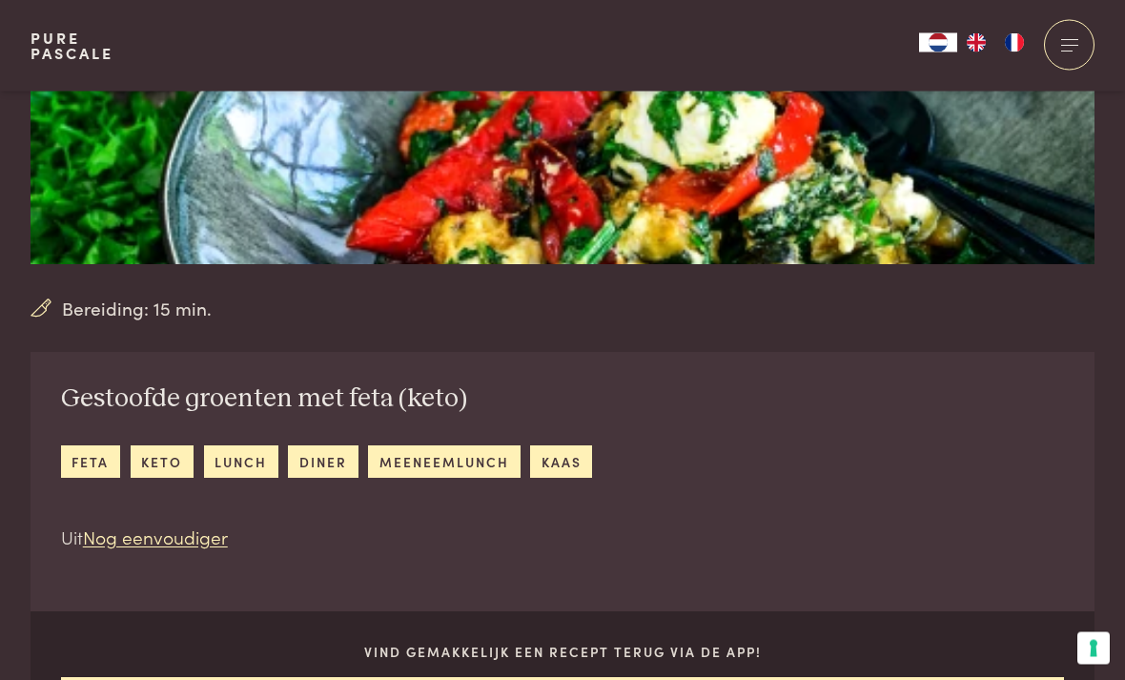
scroll to position [443, 0]
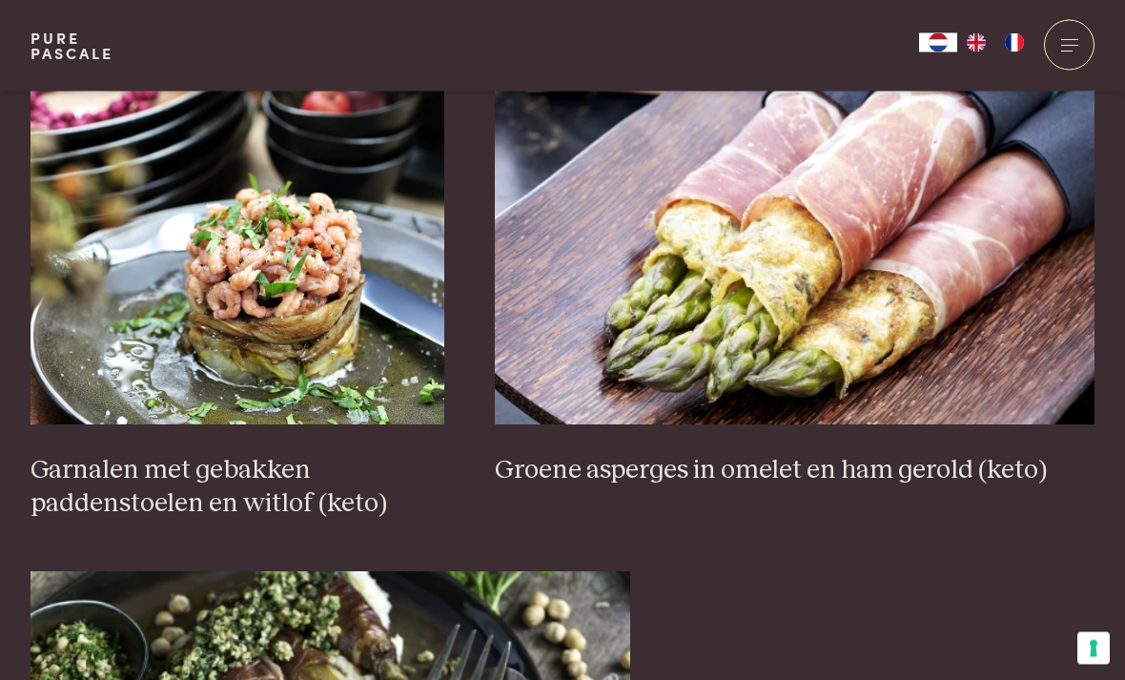
scroll to position [2847, 0]
click at [267, 298] on img at bounding box center [238, 233] width 414 height 381
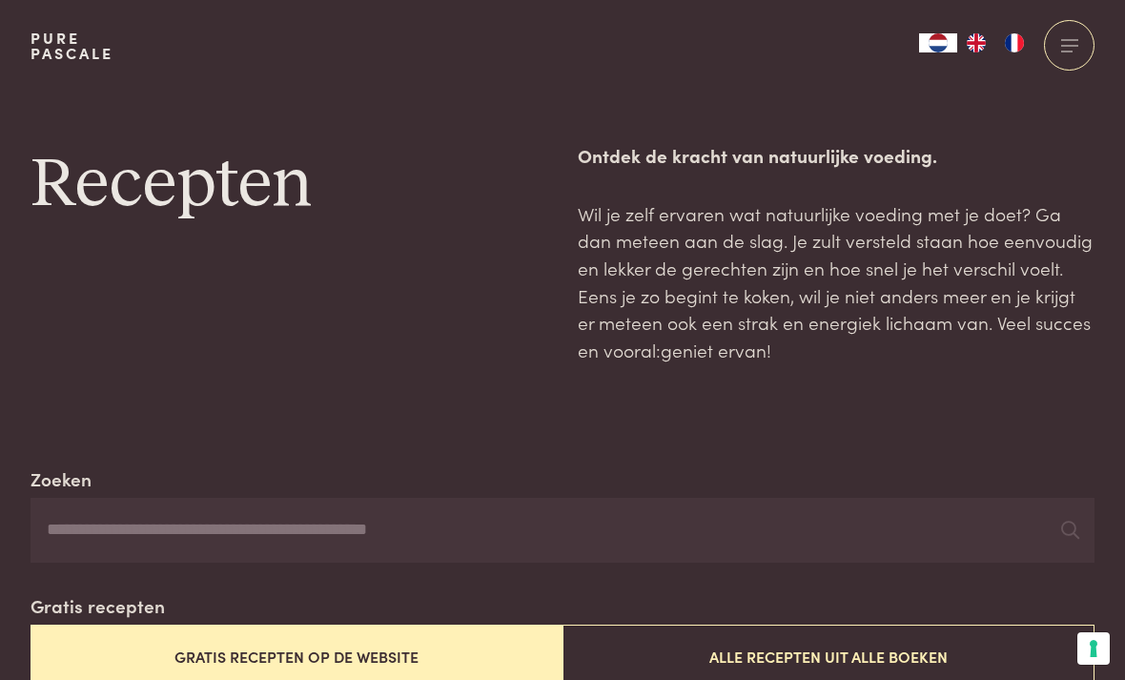
scroll to position [2908, 0]
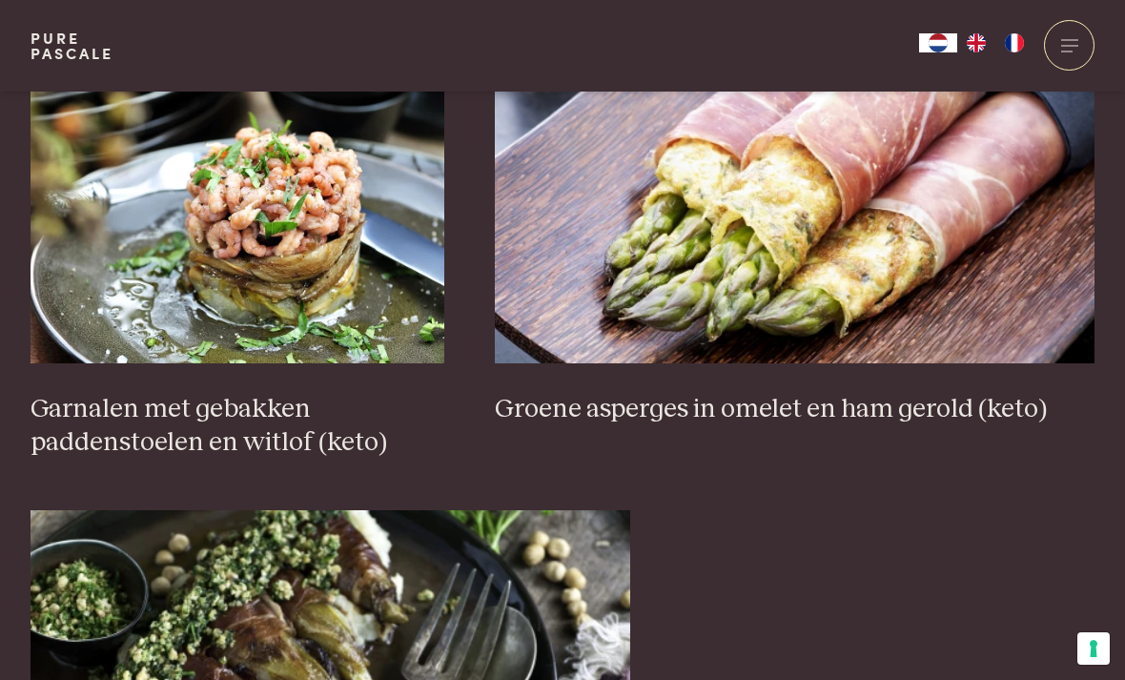
click at [955, 203] on img at bounding box center [795, 172] width 600 height 381
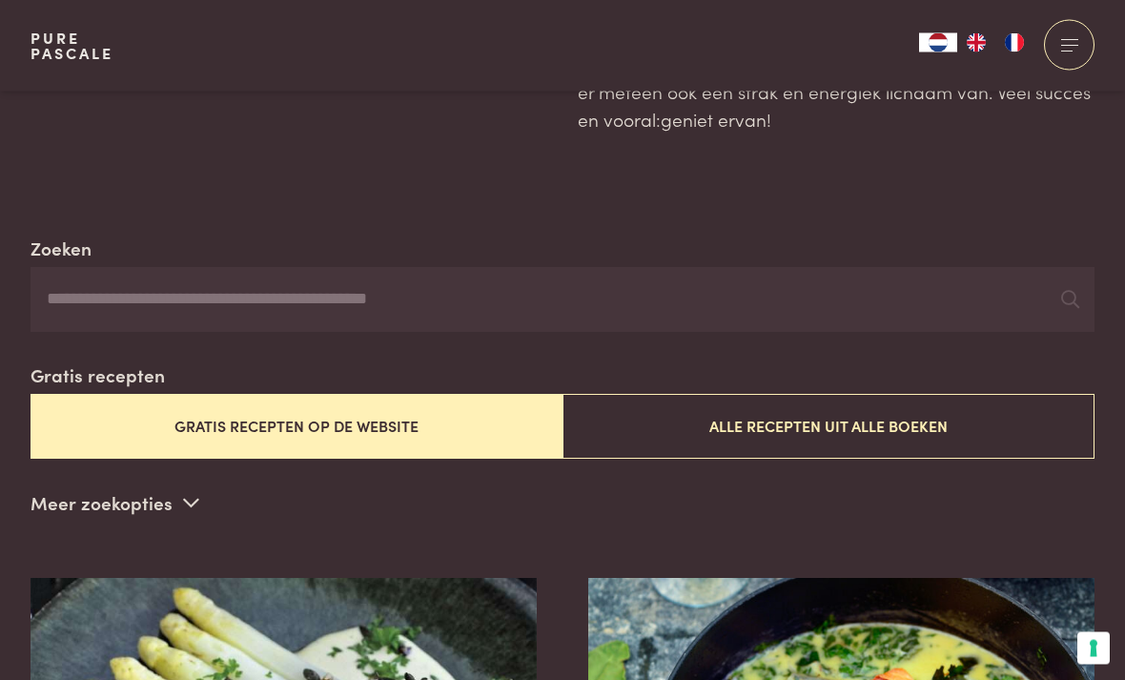
scroll to position [228, 0]
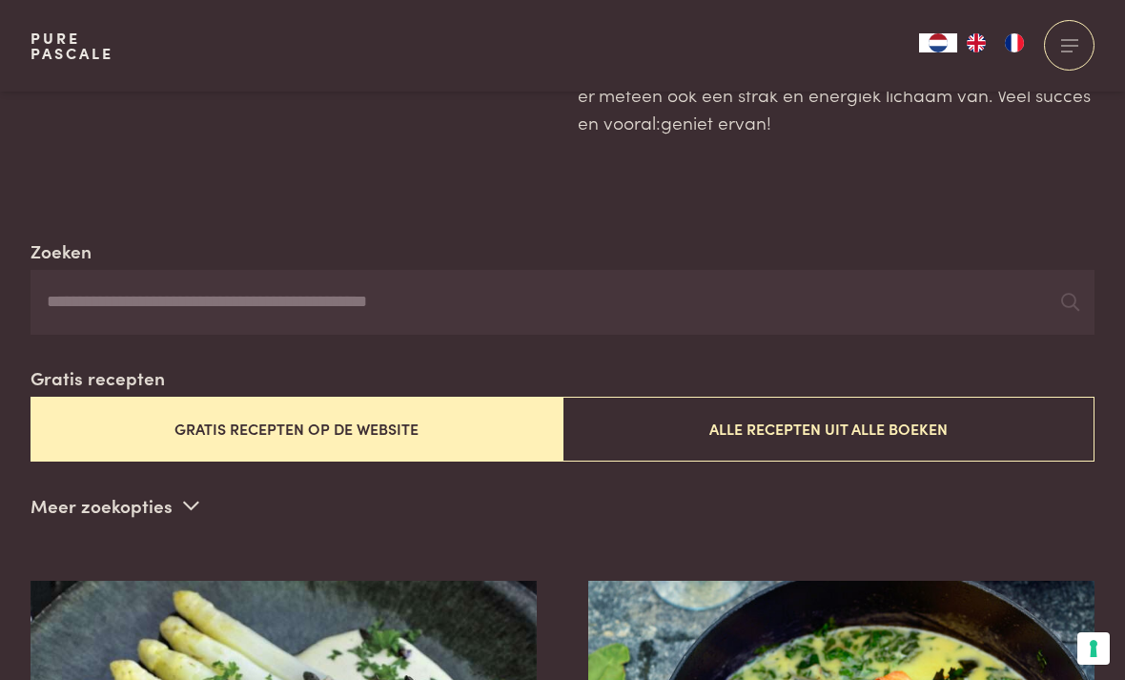
click at [149, 499] on p "Meer zoekopties" at bounding box center [115, 505] width 169 height 29
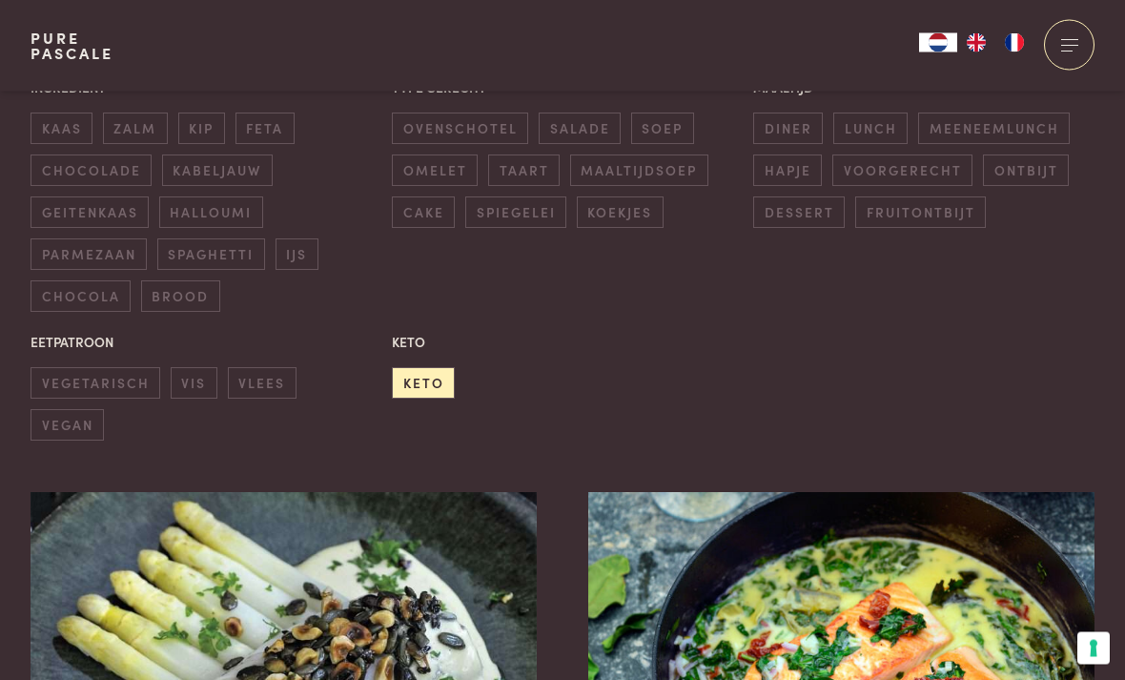
scroll to position [698, 0]
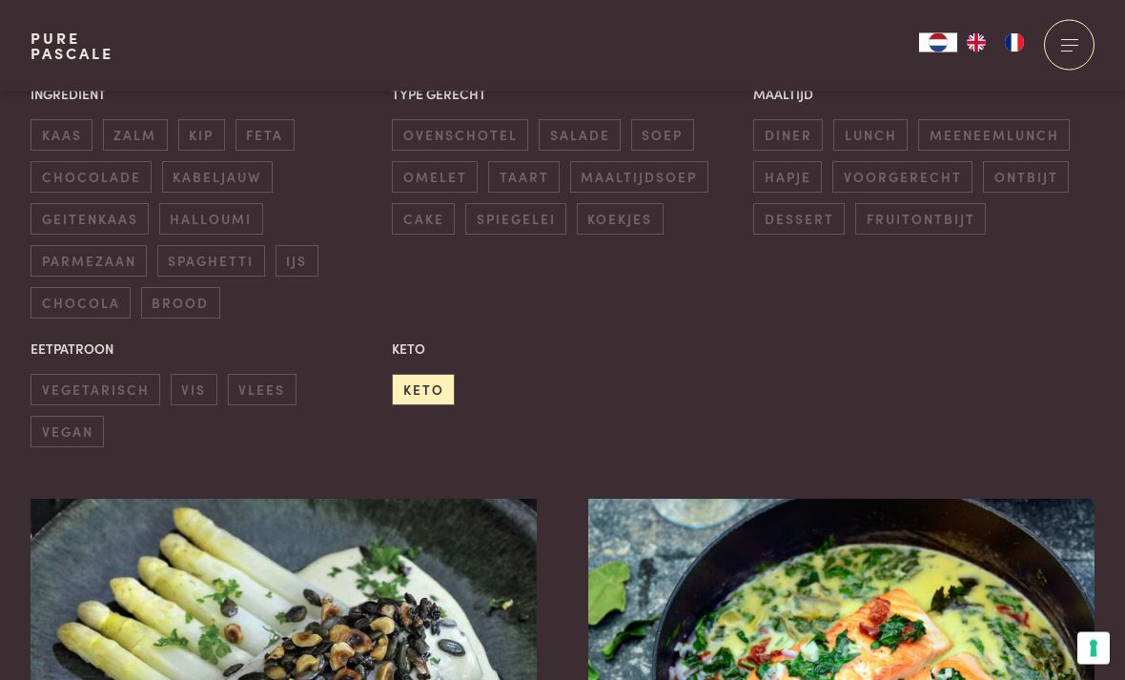
click at [415, 387] on span "keto" at bounding box center [423, 390] width 63 height 31
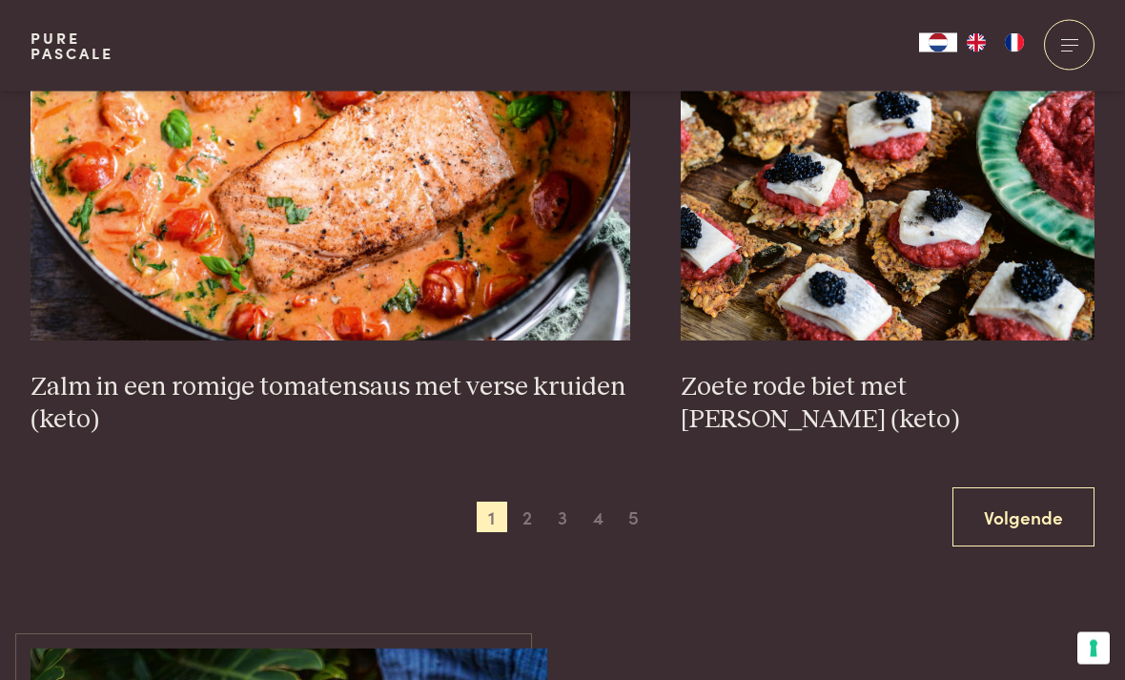
scroll to position [3757, 0]
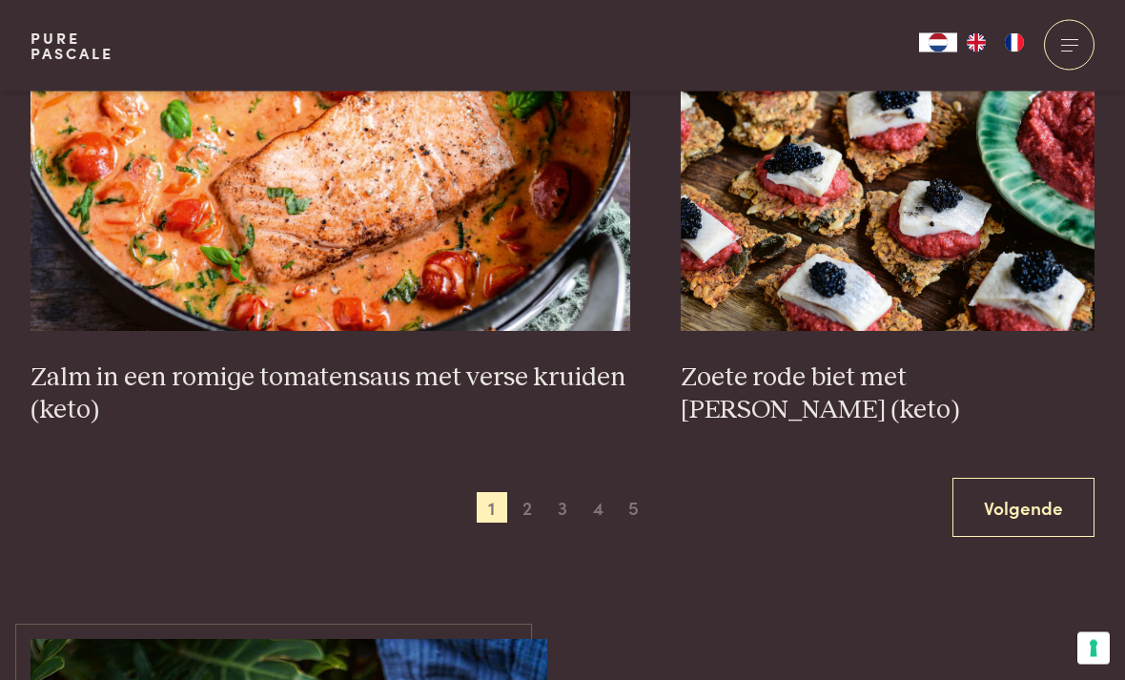
click at [1038, 479] on link "Volgende" at bounding box center [1024, 509] width 142 height 60
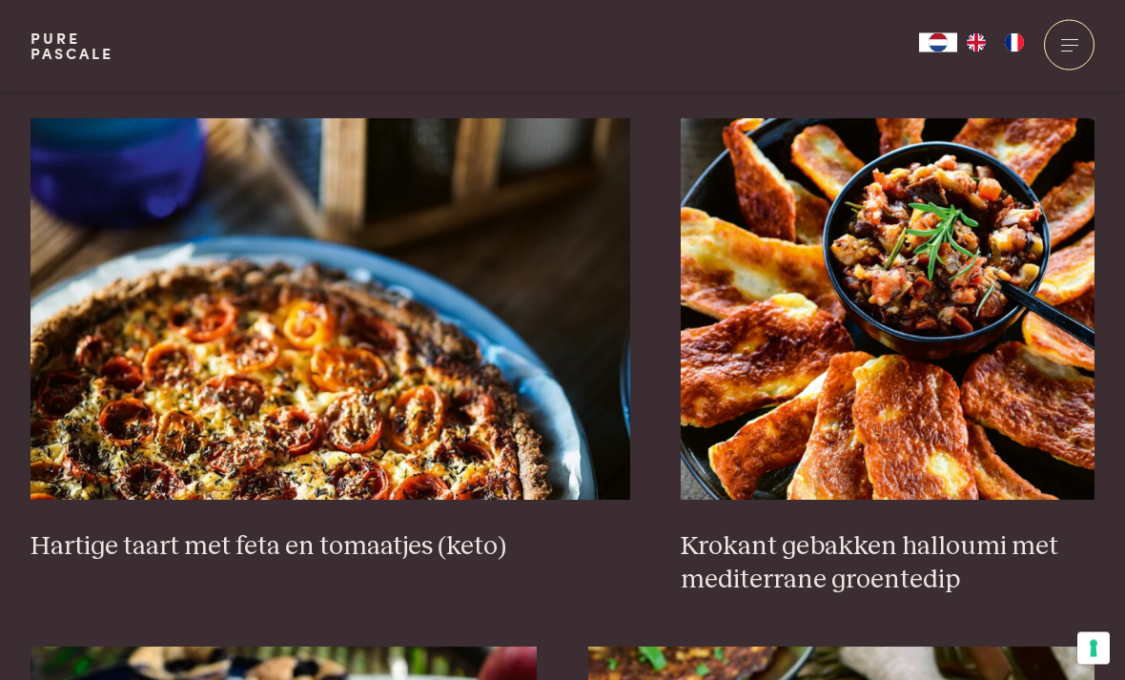
scroll to position [2115, 0]
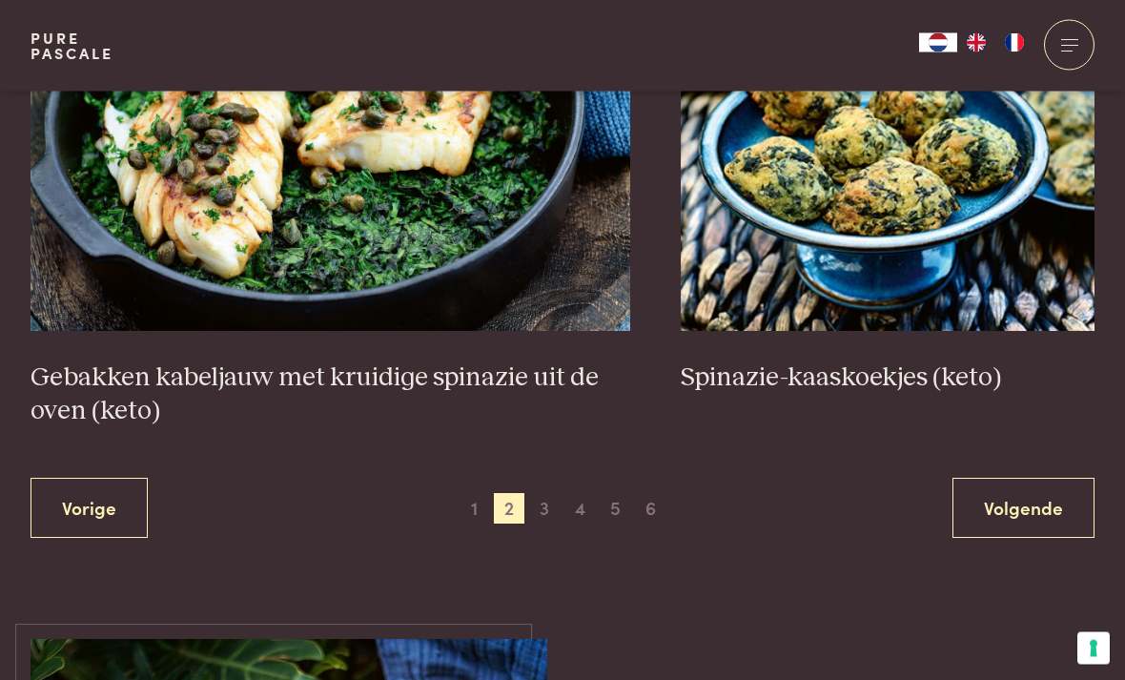
click at [1049, 498] on link "Volgende" at bounding box center [1024, 509] width 142 height 60
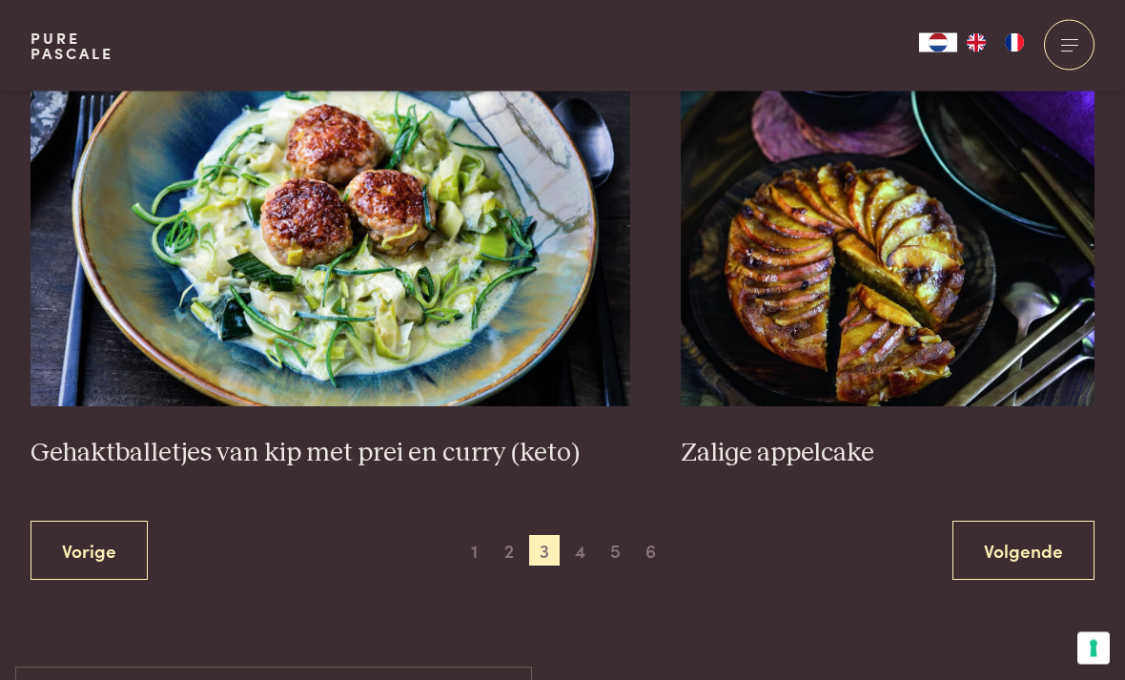
scroll to position [3847, 0]
click at [812, 437] on h3 "Zalige appelcake" at bounding box center [888, 453] width 414 height 33
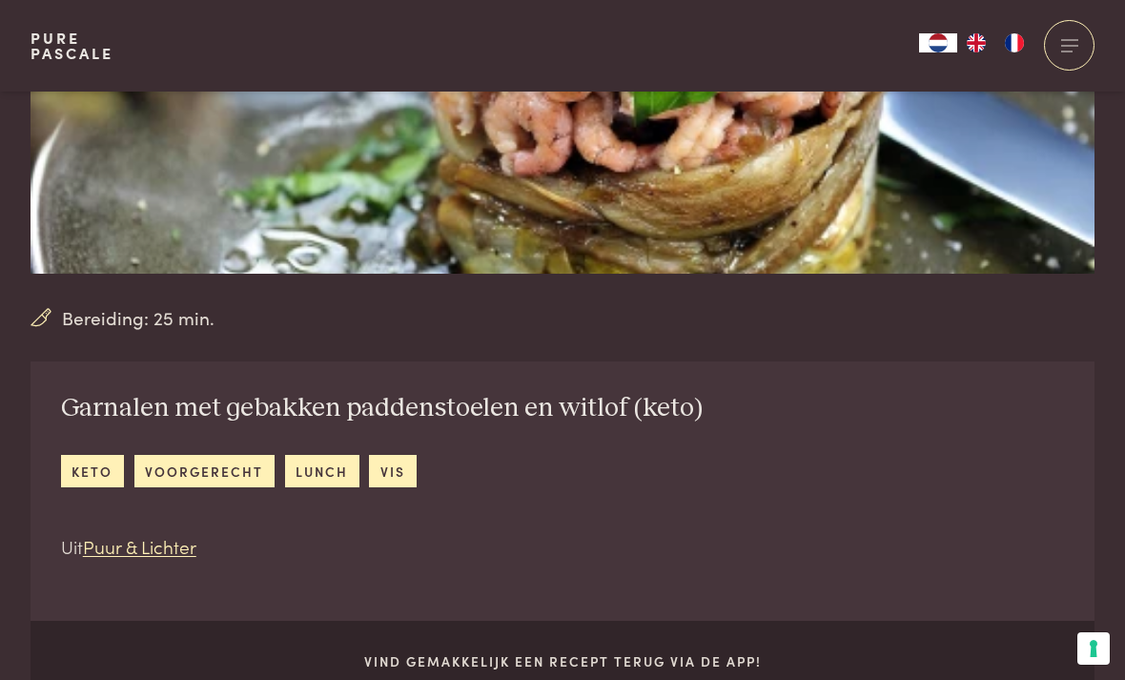
scroll to position [424, 0]
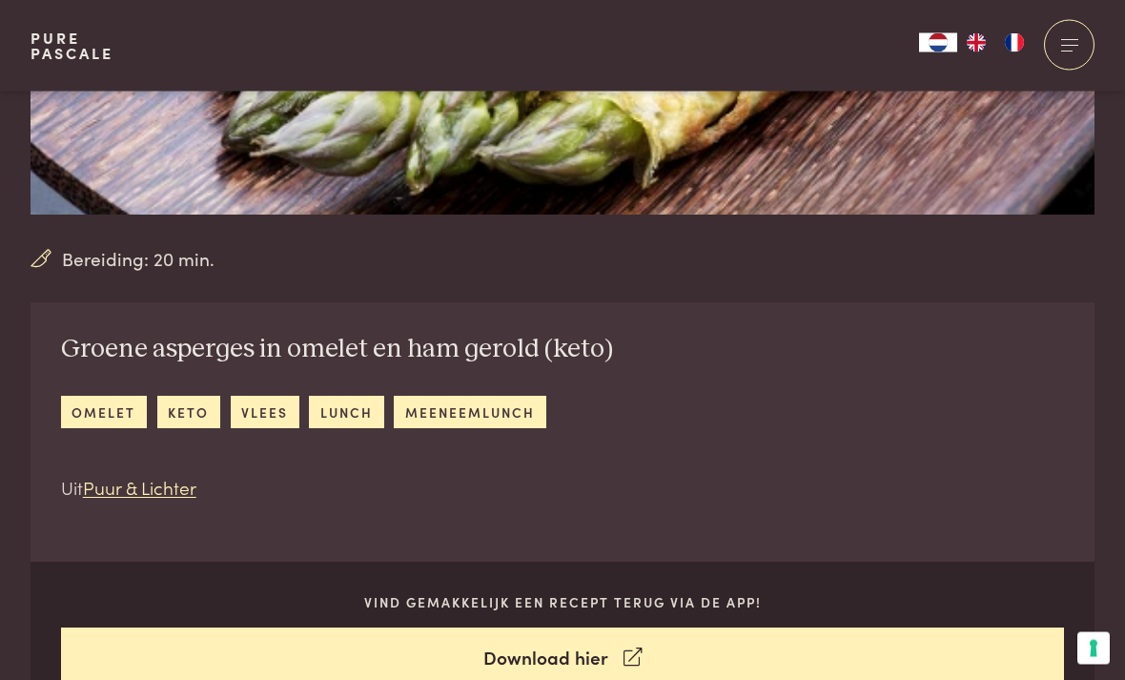
scroll to position [467, 0]
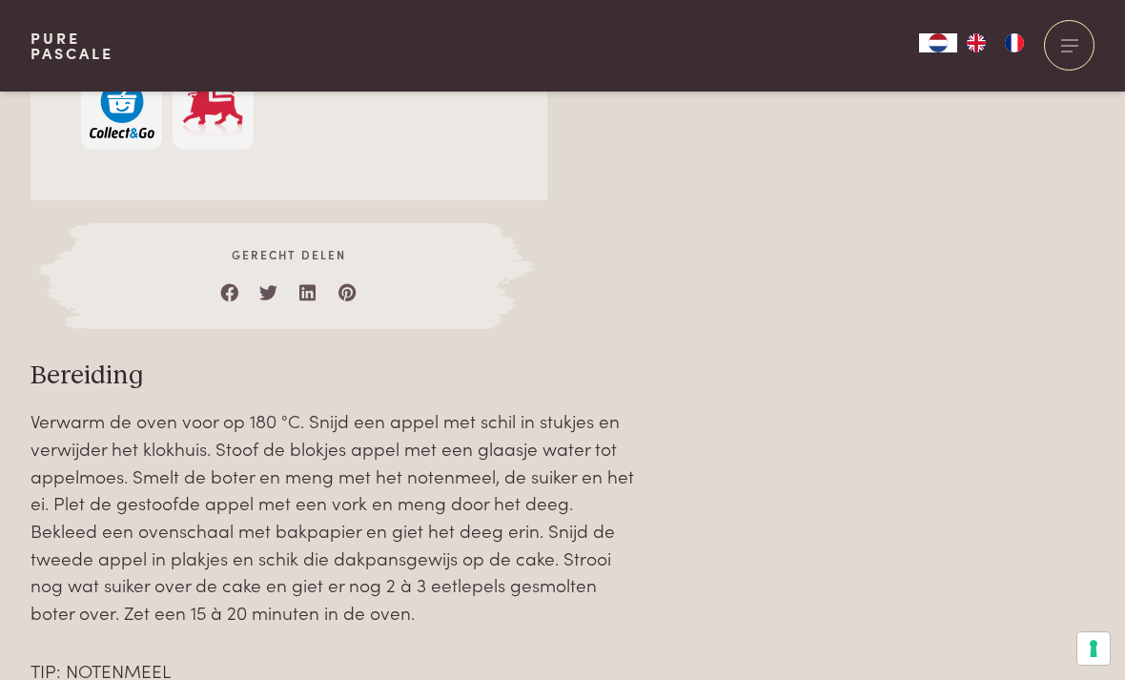
scroll to position [1794, 0]
